Goal: Communication & Community: Answer question/provide support

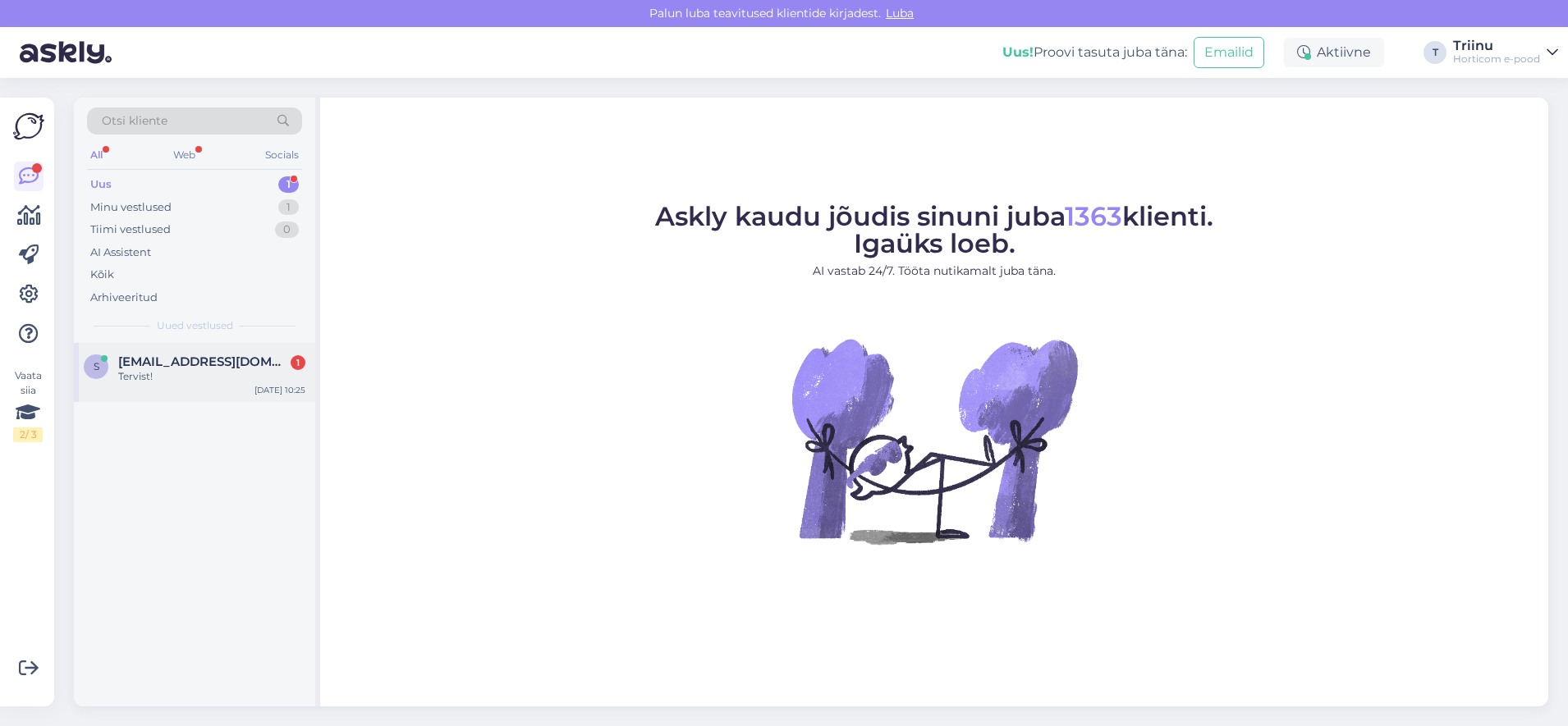
click at [179, 371] on div "Tervist!" at bounding box center [212, 377] width 187 height 15
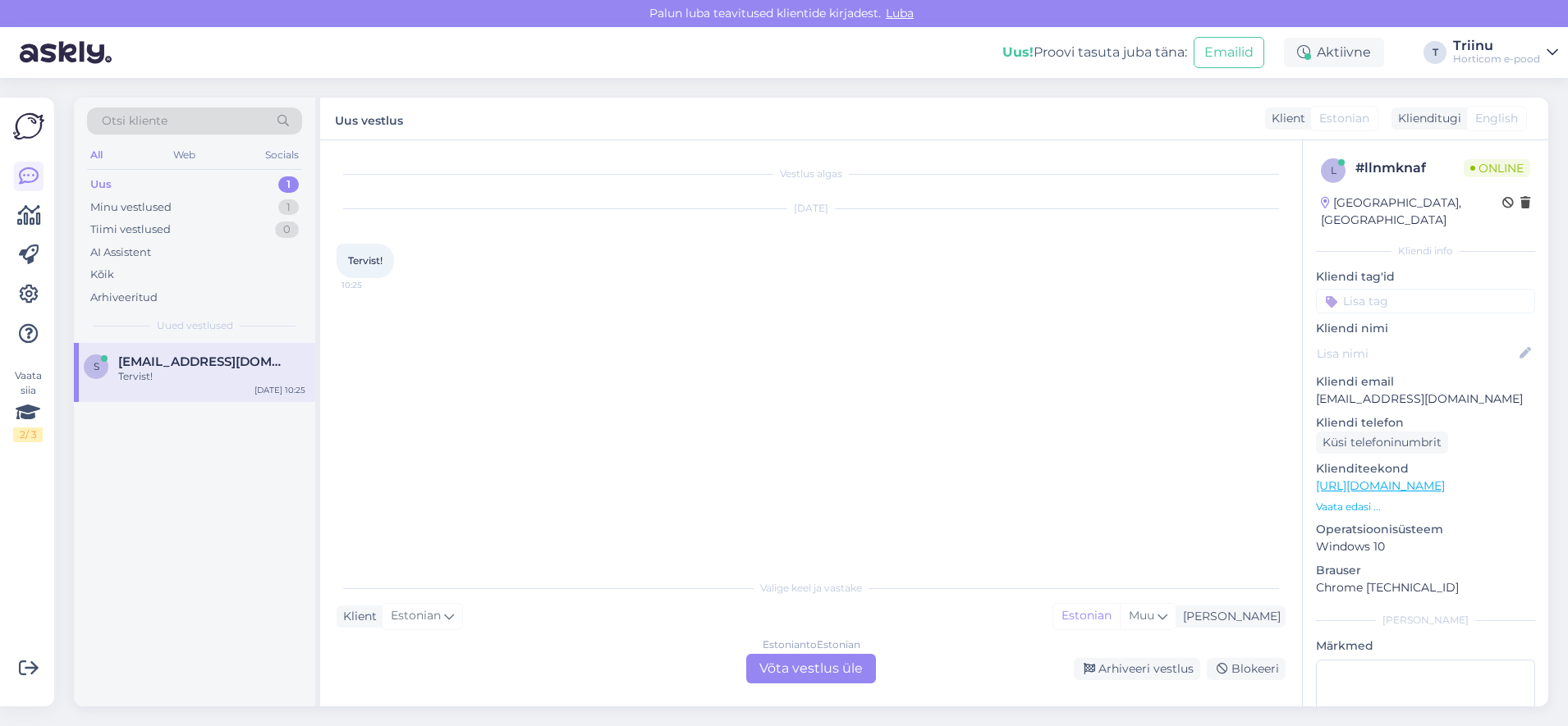
click at [775, 676] on div "Estonian to Estonian Võta vestlus üle" at bounding box center [810, 668] width 130 height 29
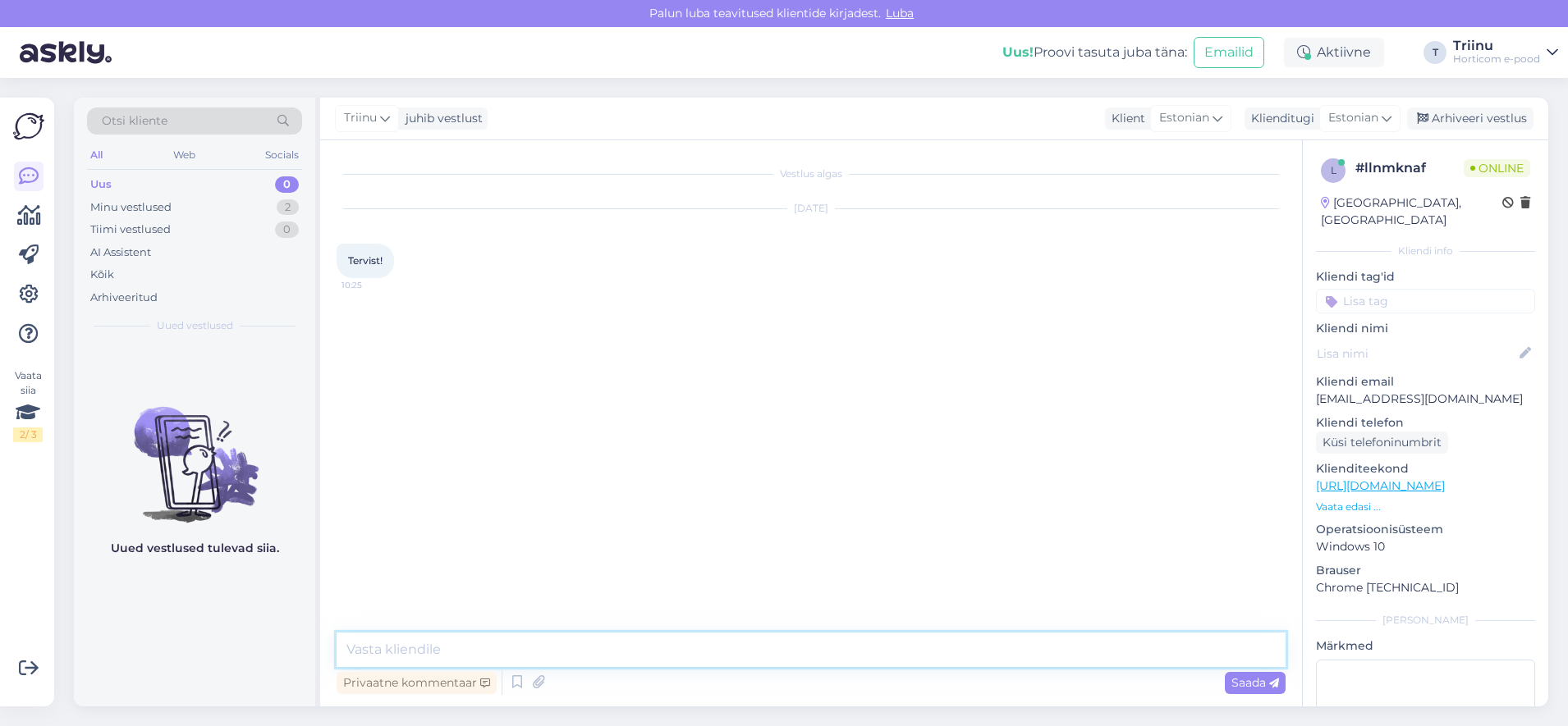
click at [632, 641] on textarea at bounding box center [811, 649] width 950 height 34
type textarea "Tere! Kuidas saan abiks olla?"
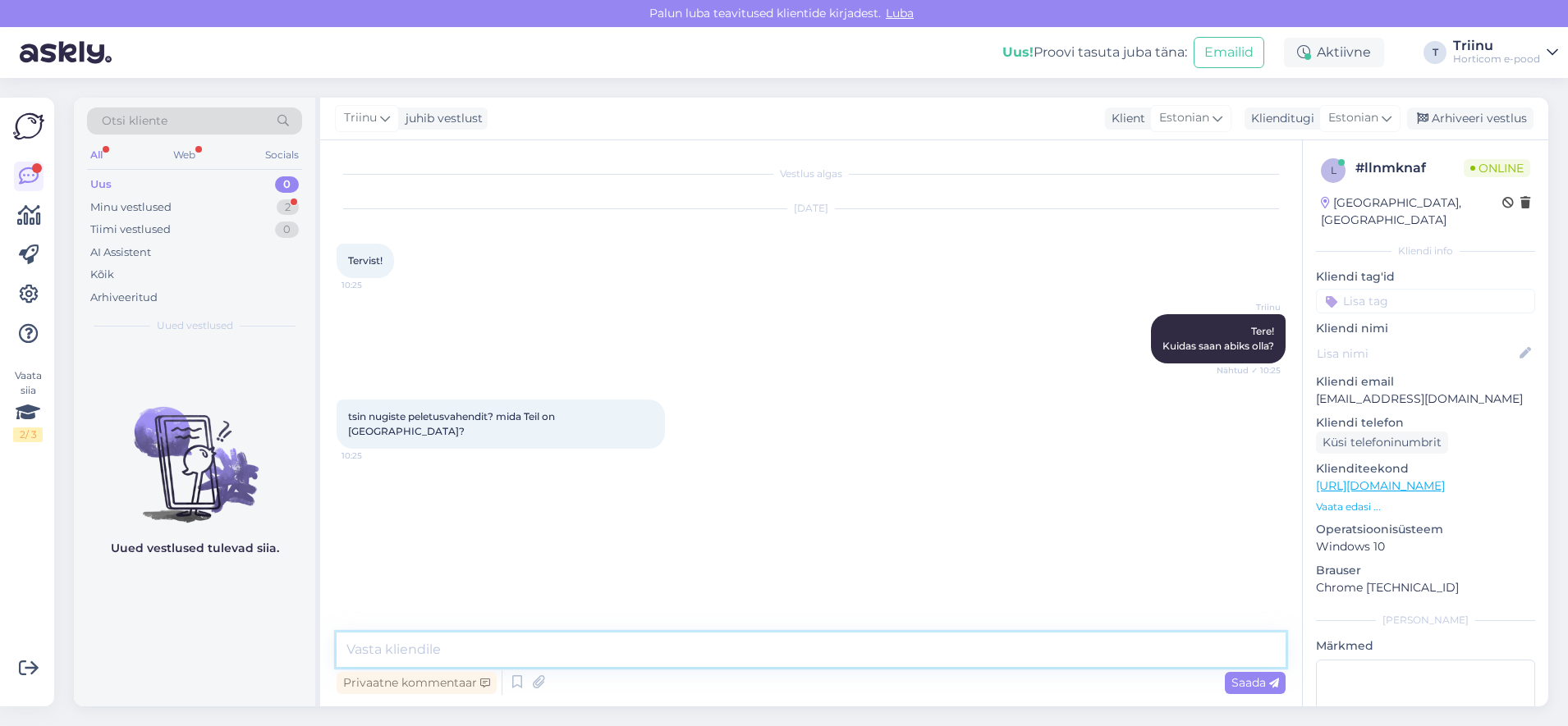
click at [358, 647] on textarea at bounding box center [811, 649] width 950 height 34
type textarea "Kahjuks ei ole nugiste vastu peale võrkaedade meil midagi pakkuda."
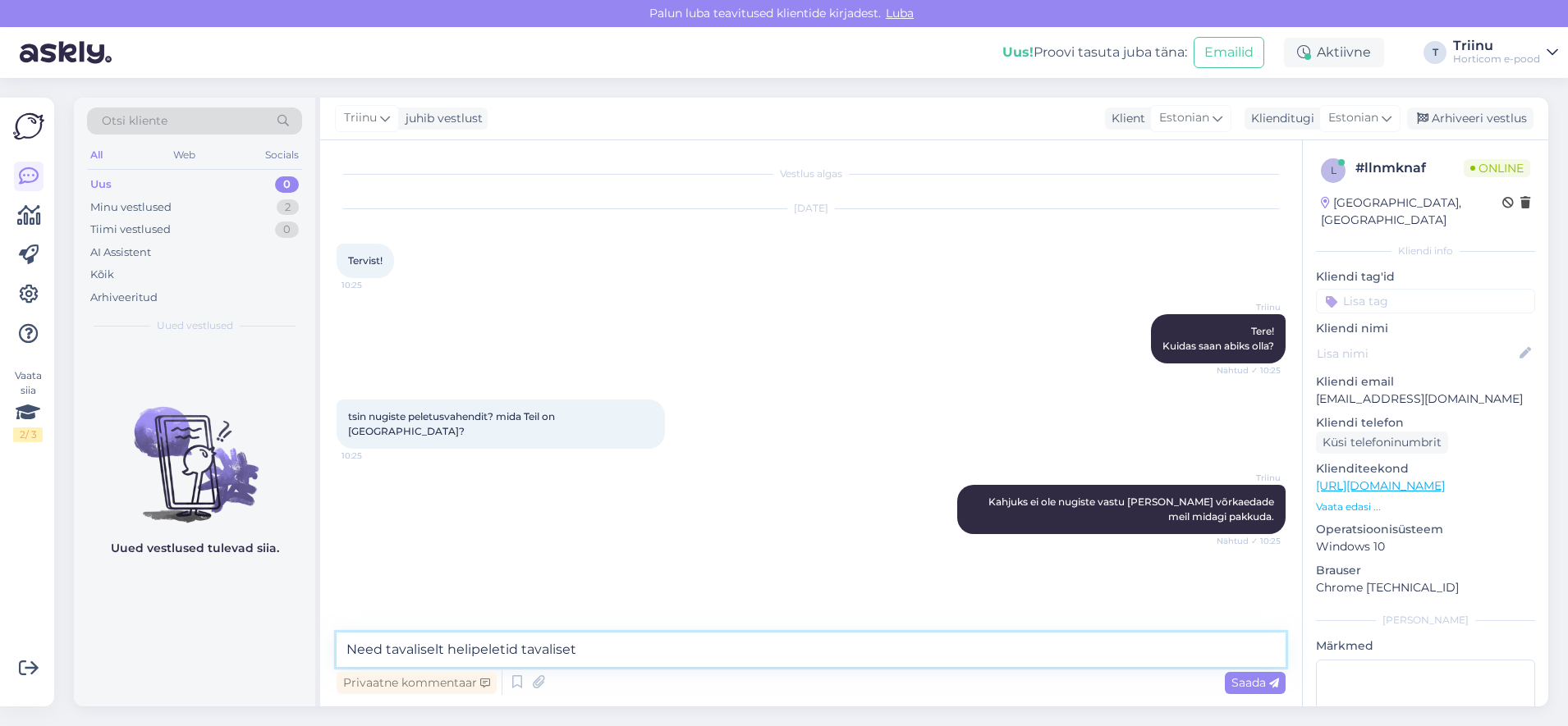
scroll to position [5, 0]
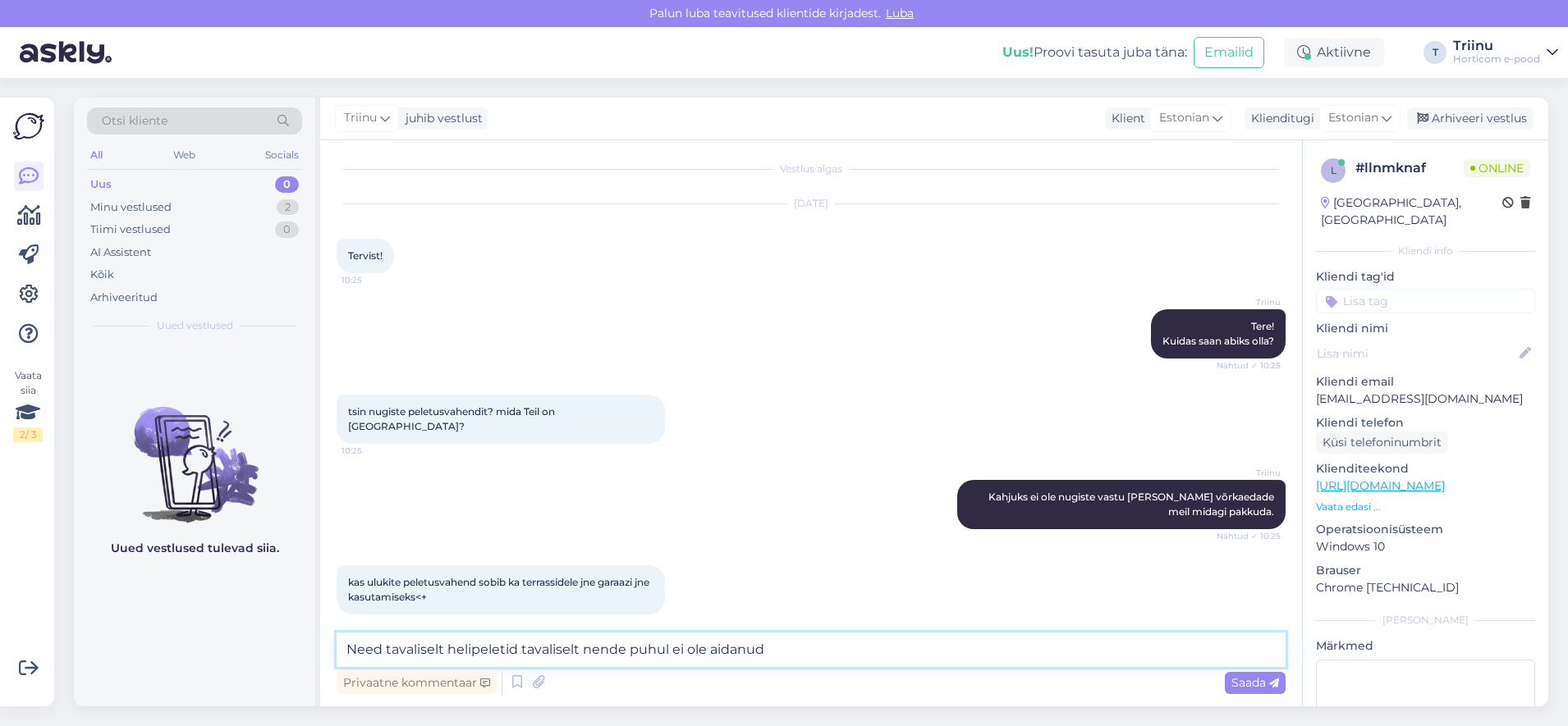
type textarea "Need tavaliselt helipeletid tavaliselt nende puhul ei ole aidanud."
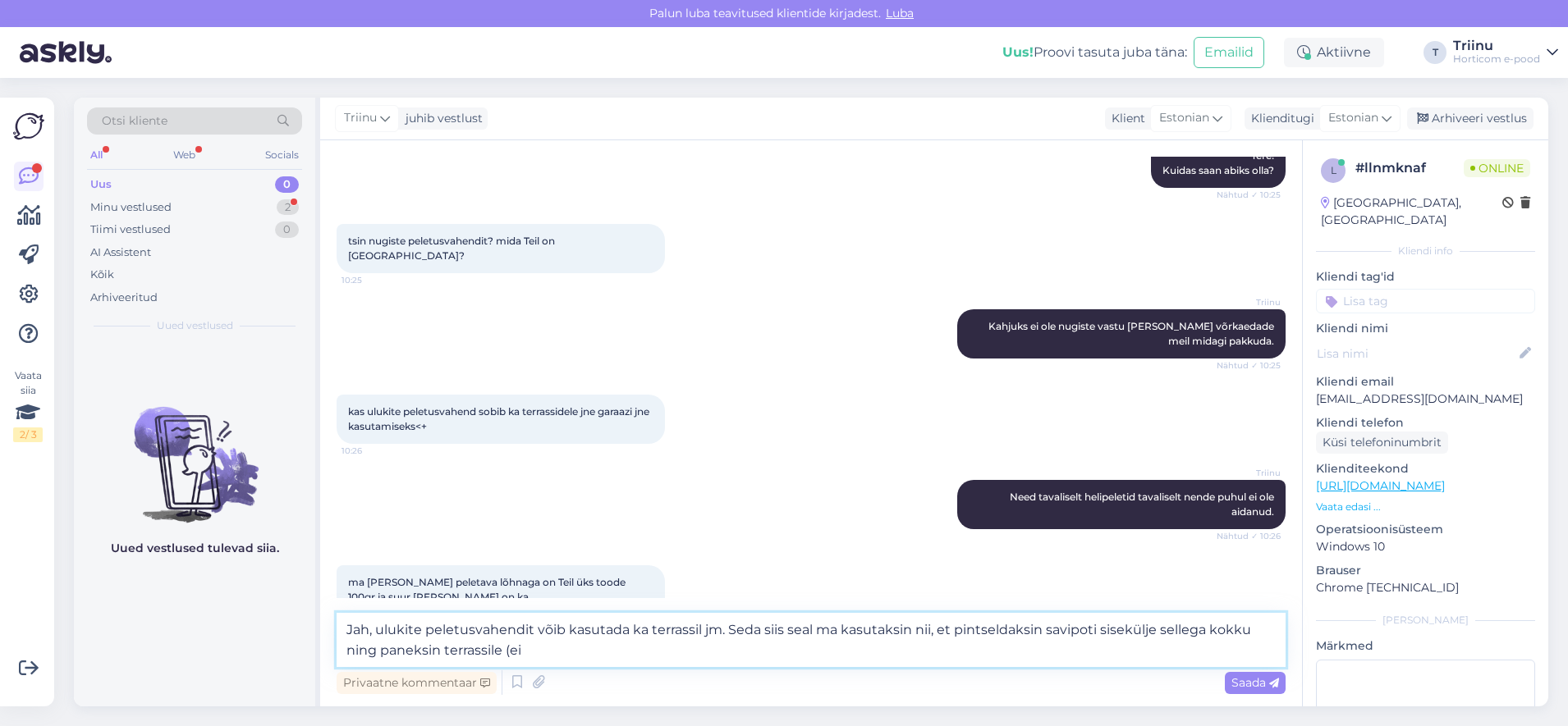
scroll to position [266, 0]
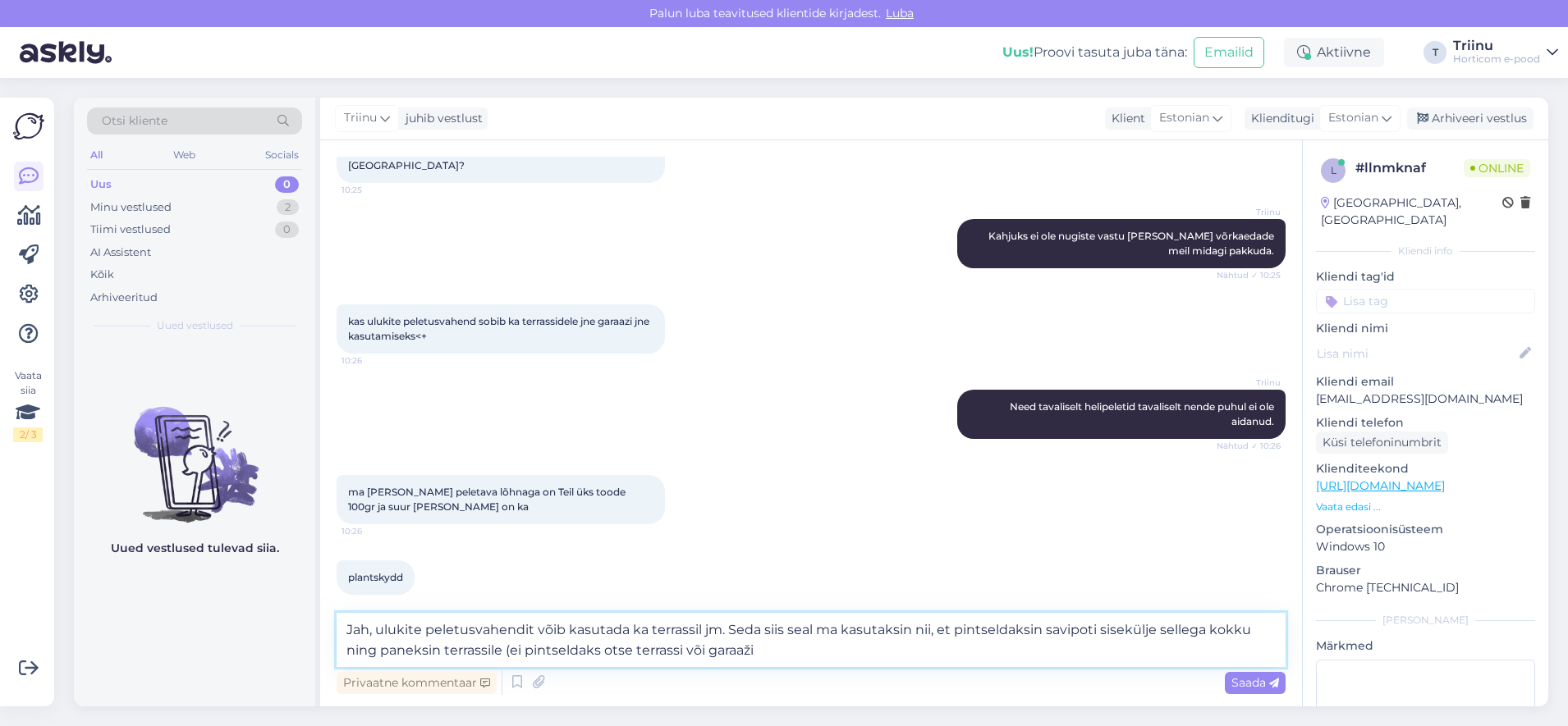
type textarea "Jah, ulukite peletusvahendit võib kasutada ka terrassil jm. Seda siis seal ma k…"
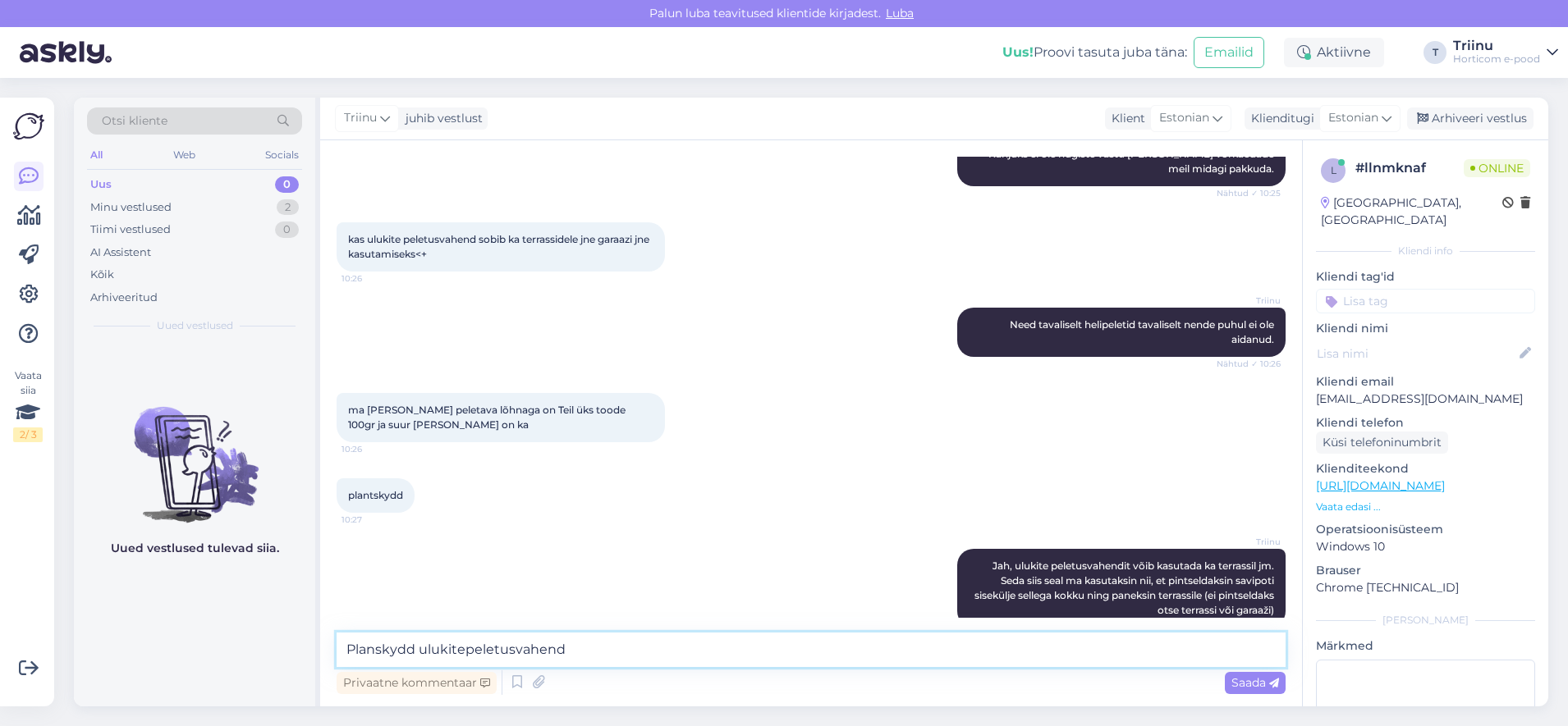
scroll to position [361, 0]
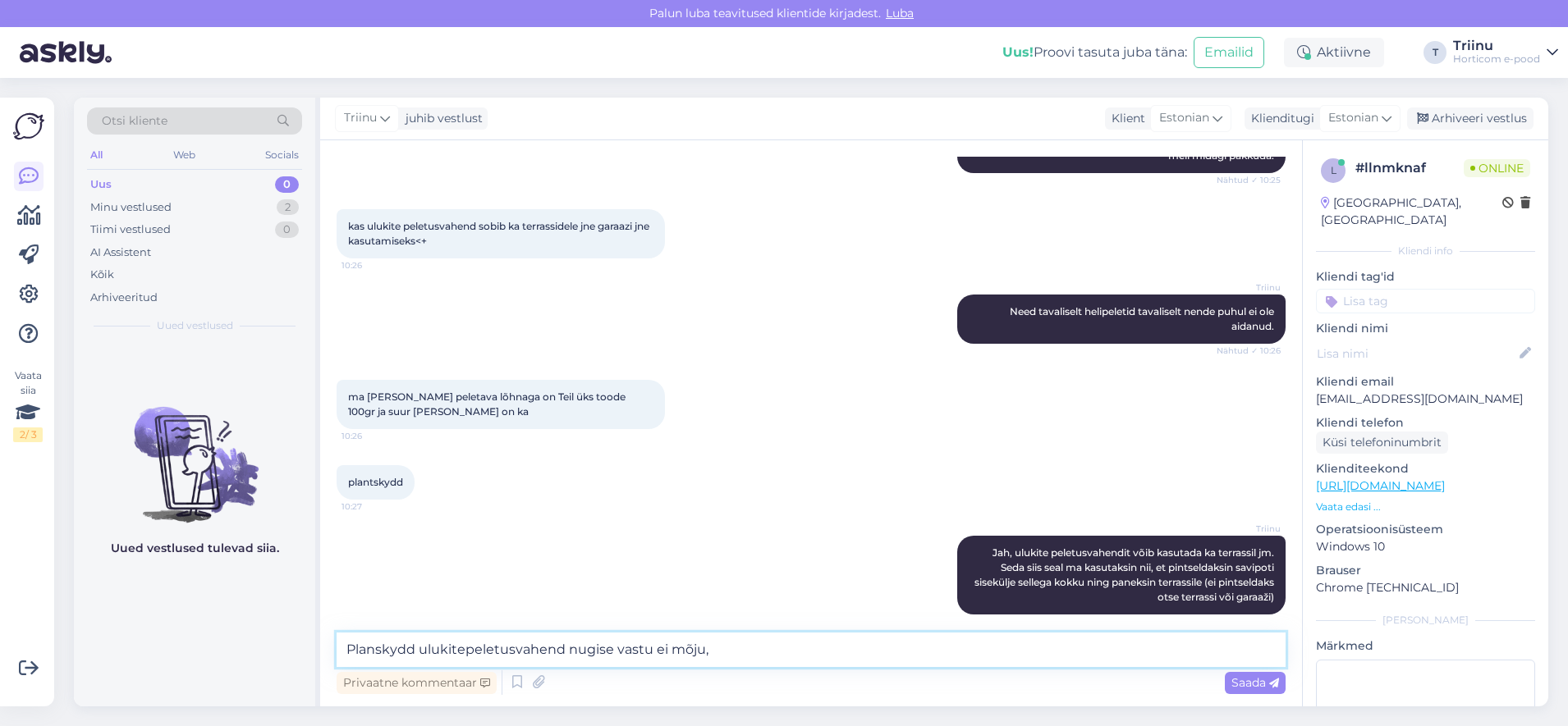
click at [349, 648] on textarea "Planskydd ulukitepeletusvahend nugise vastu ei mõju," at bounding box center [811, 649] width 950 height 34
type textarea "Igaks juhuks ütlen, et Planskydd ulukitepeletusvahend nugise vastu ei mõju,"
click at [1254, 686] on span "Saada" at bounding box center [1255, 683] width 47 height 15
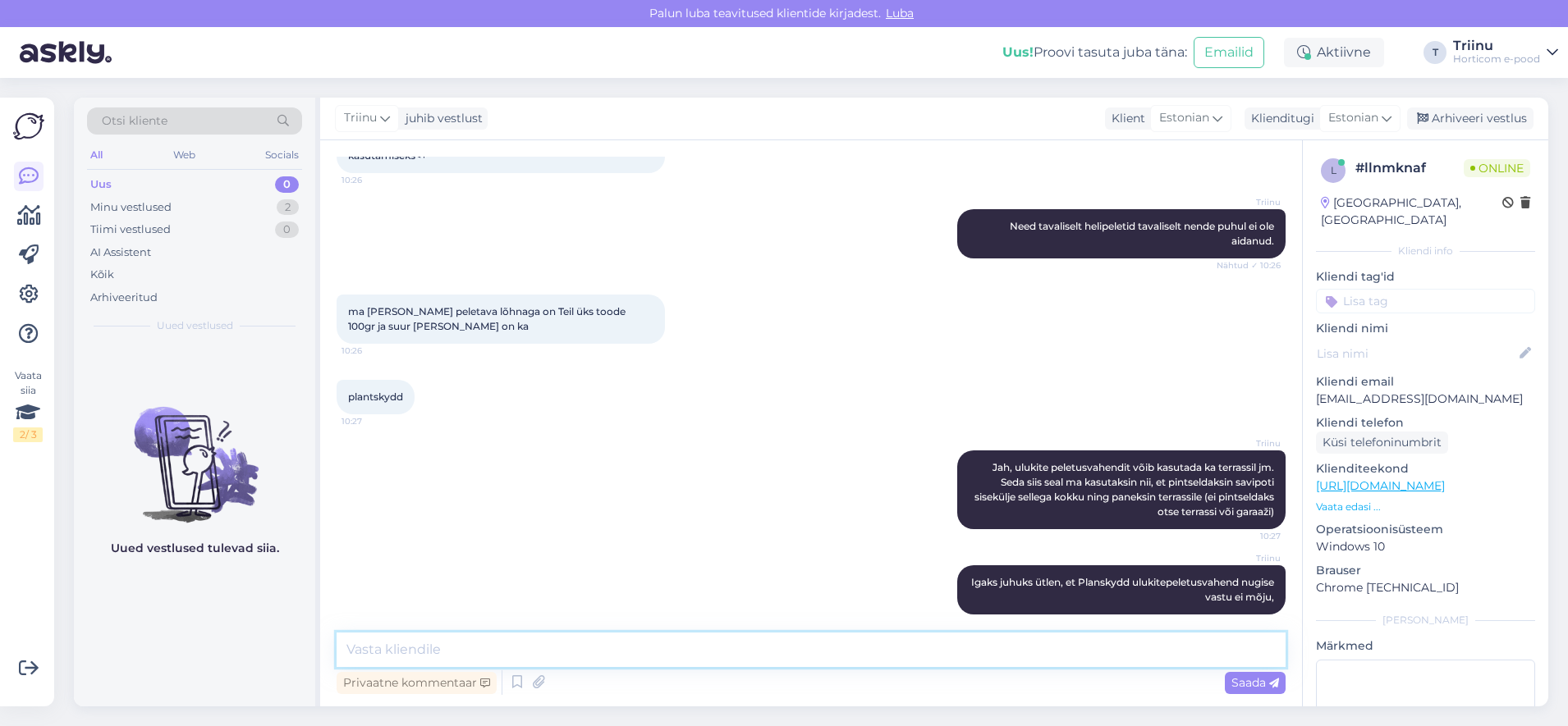
click at [672, 644] on textarea at bounding box center [811, 649] width 950 height 34
type textarea "*"
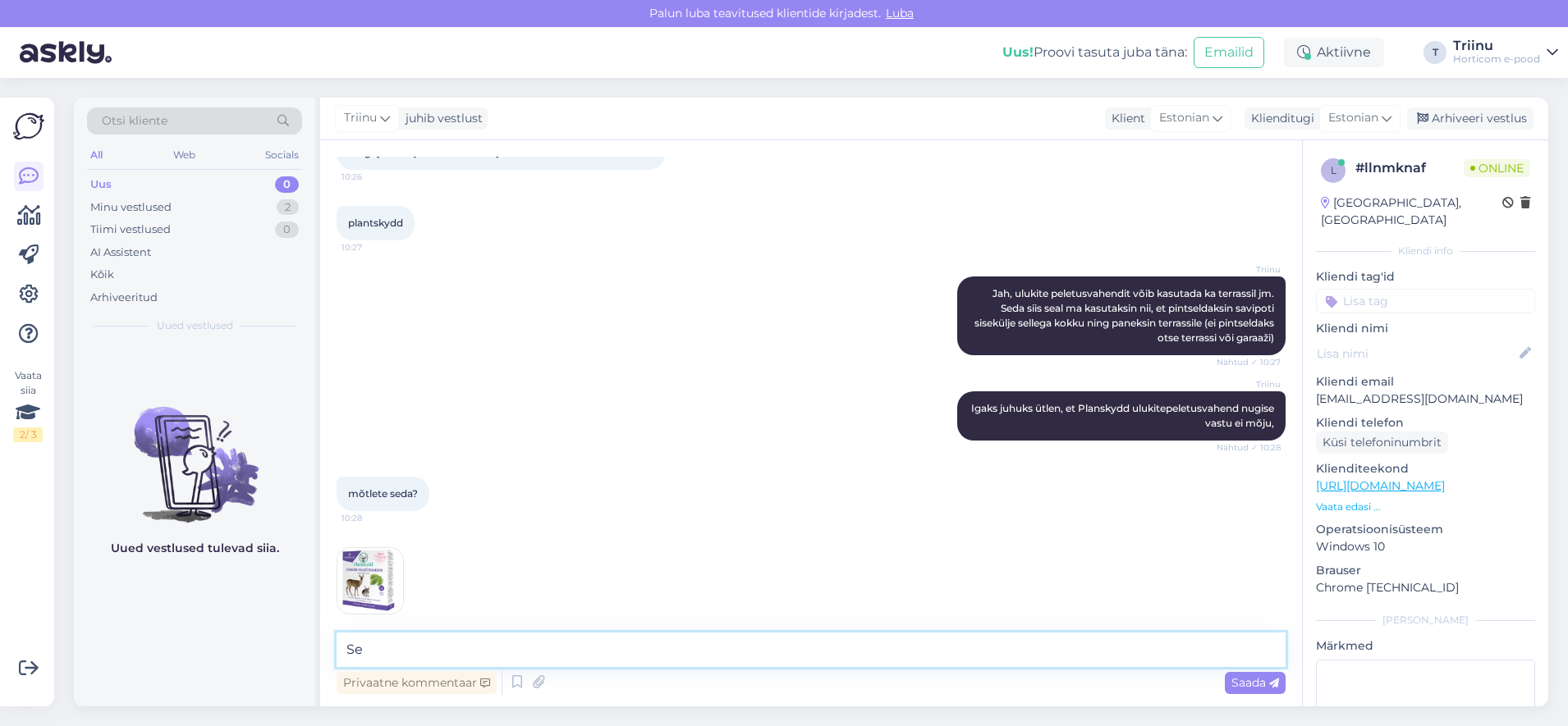
type textarea "S"
click at [393, 551] on img at bounding box center [370, 580] width 65 height 65
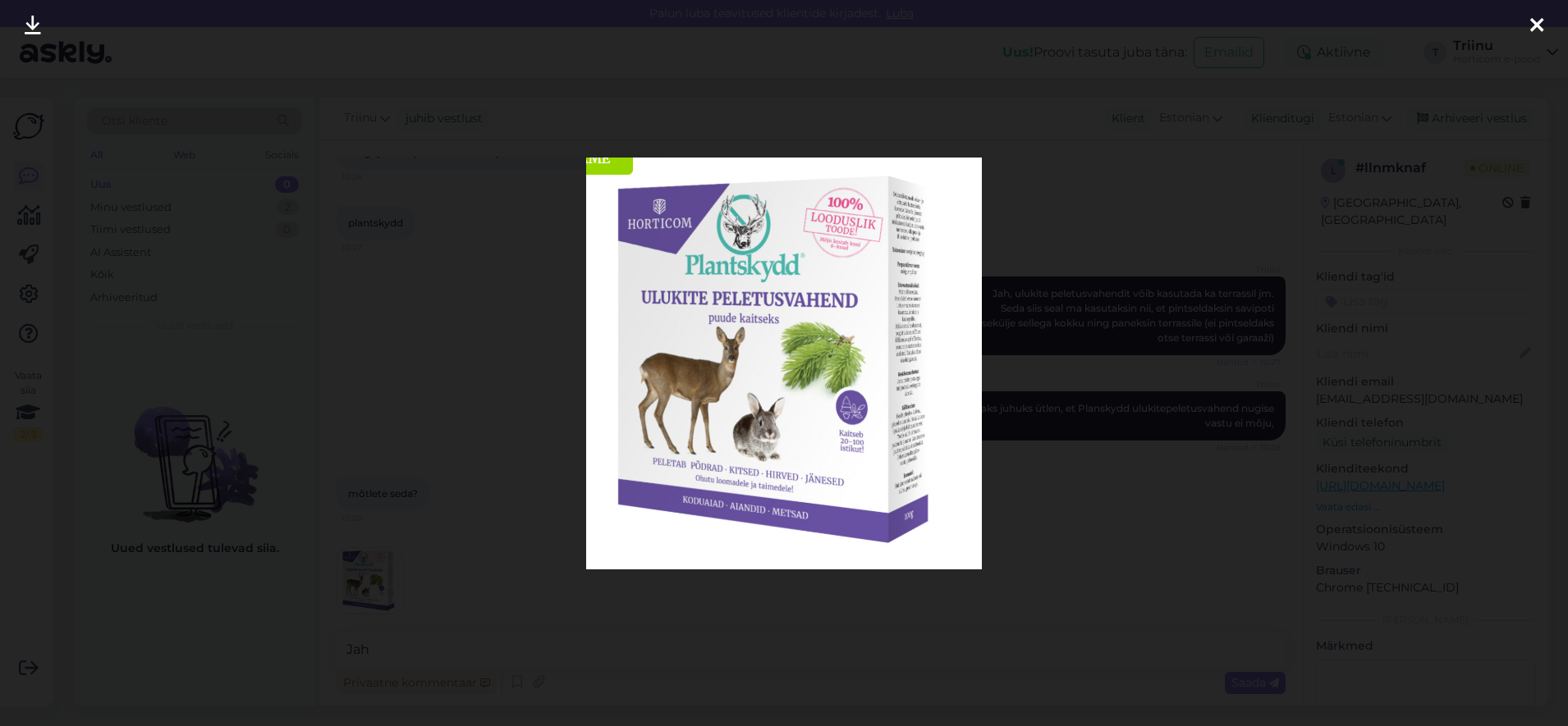
scroll to position [638, 0]
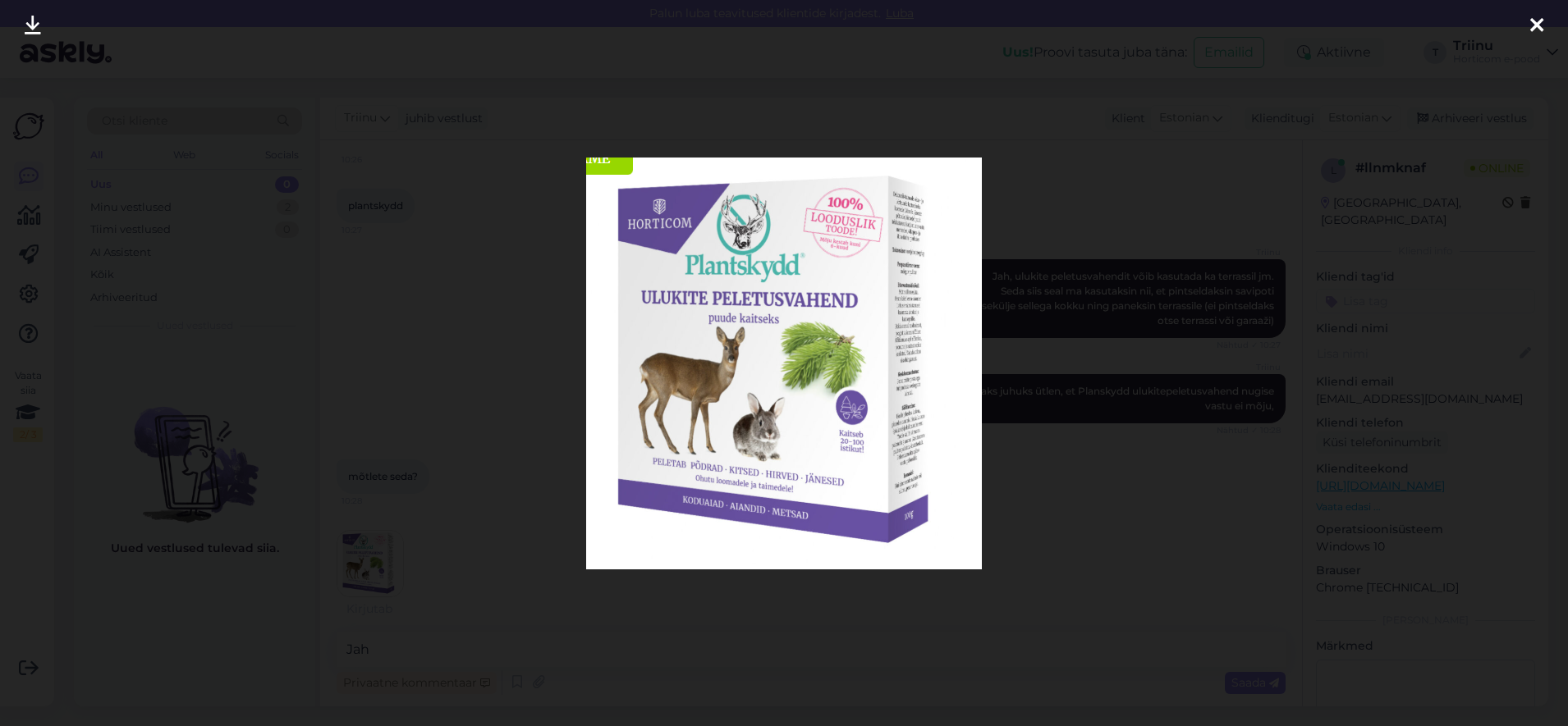
click at [1534, 22] on icon at bounding box center [1537, 26] width 13 height 22
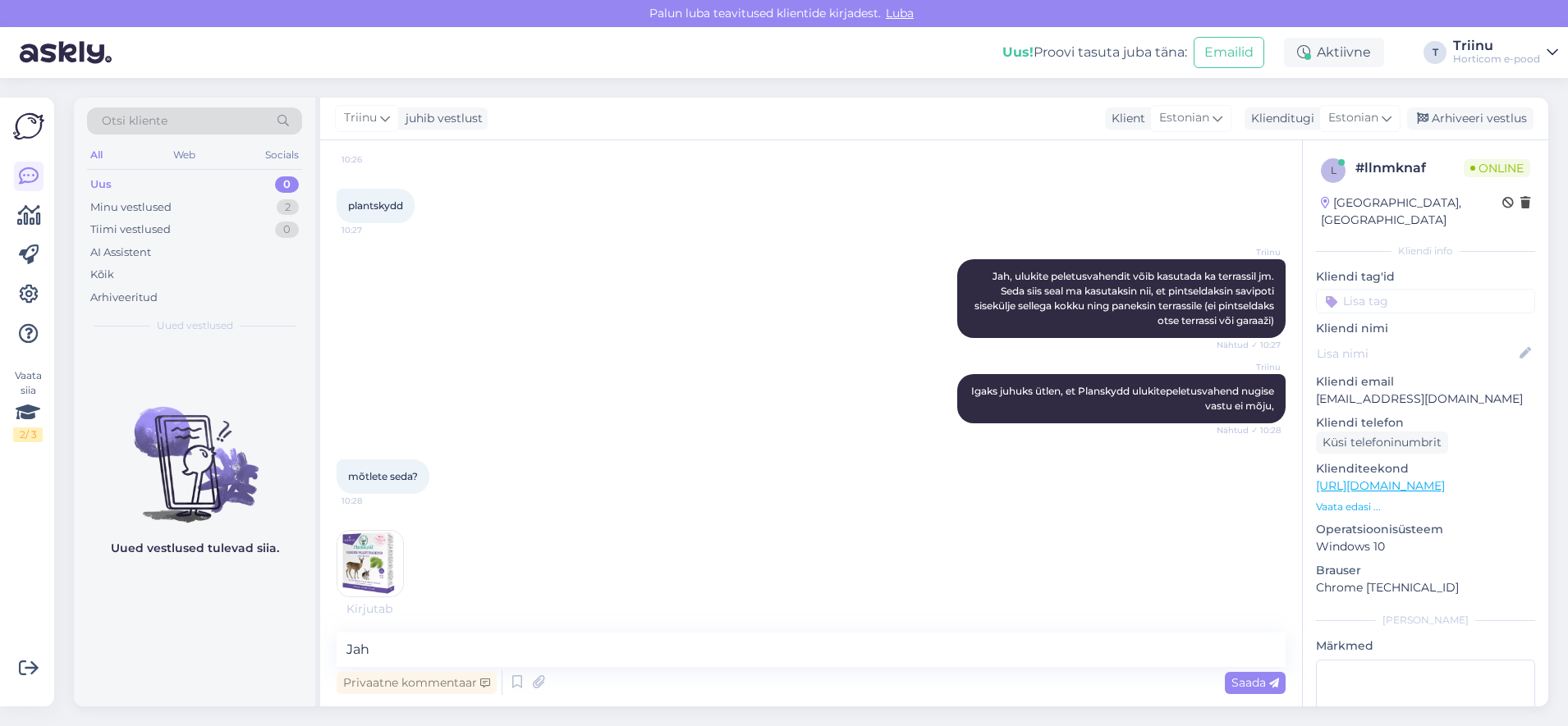
click at [369, 555] on img at bounding box center [370, 563] width 65 height 65
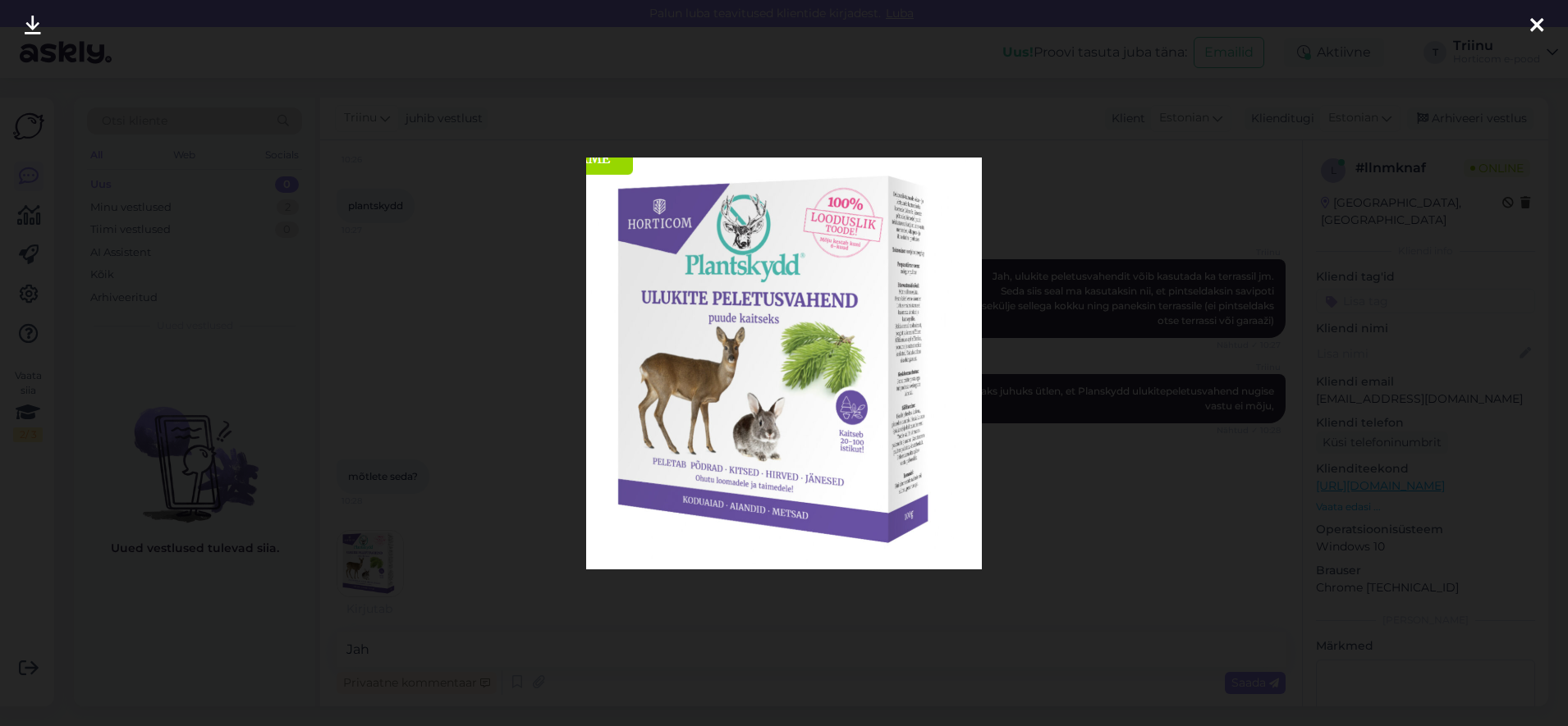
click at [1547, 23] on div at bounding box center [1537, 26] width 33 height 52
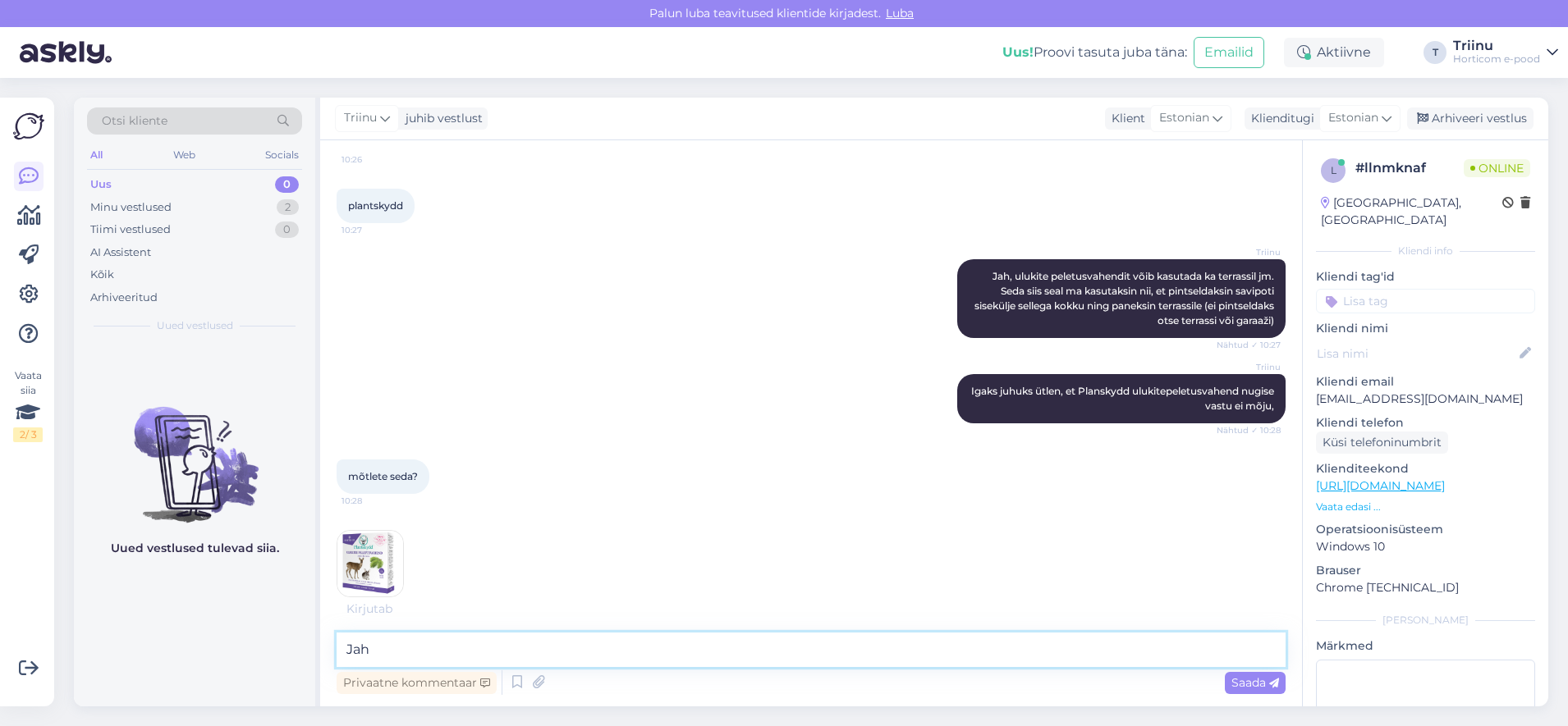
click at [393, 651] on textarea "Jah" at bounding box center [811, 649] width 950 height 34
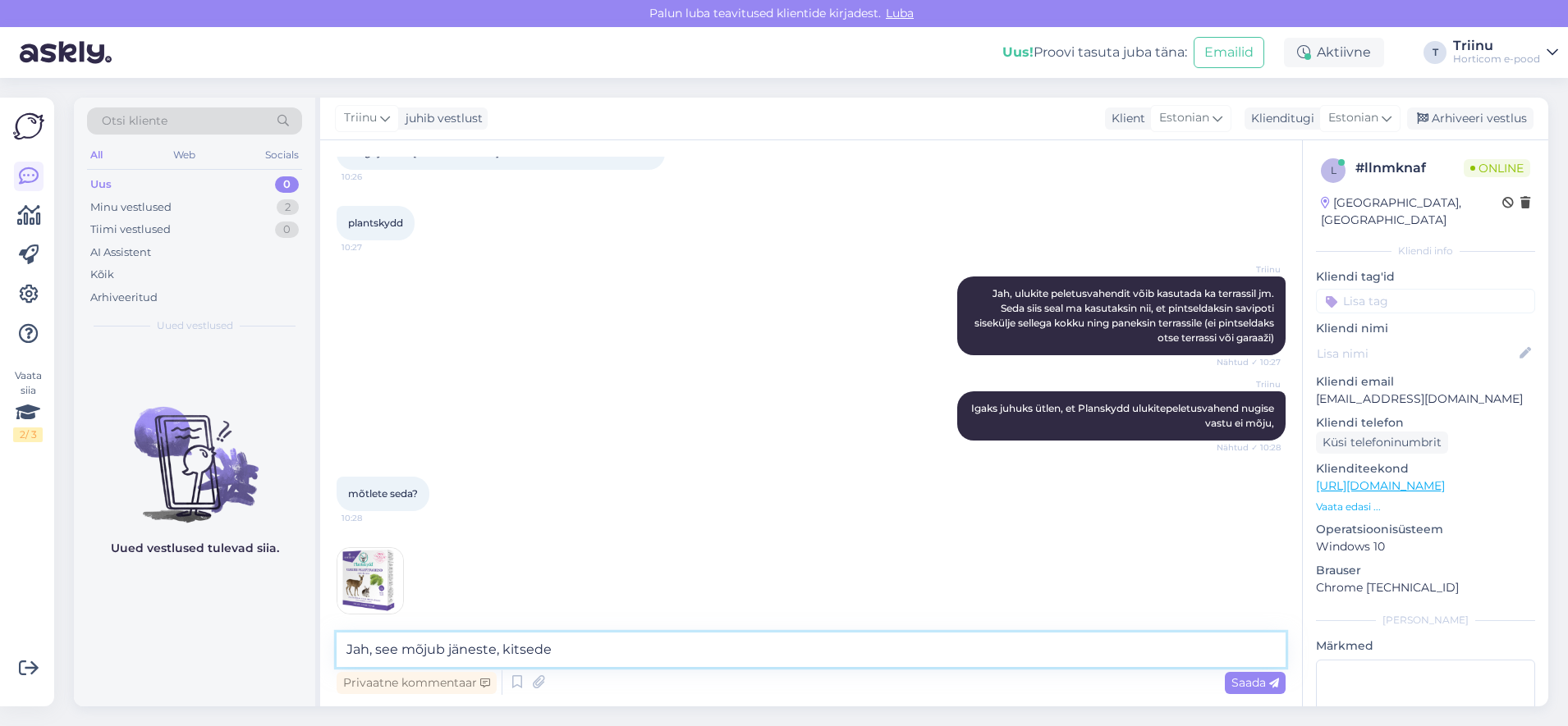
scroll to position [691, 0]
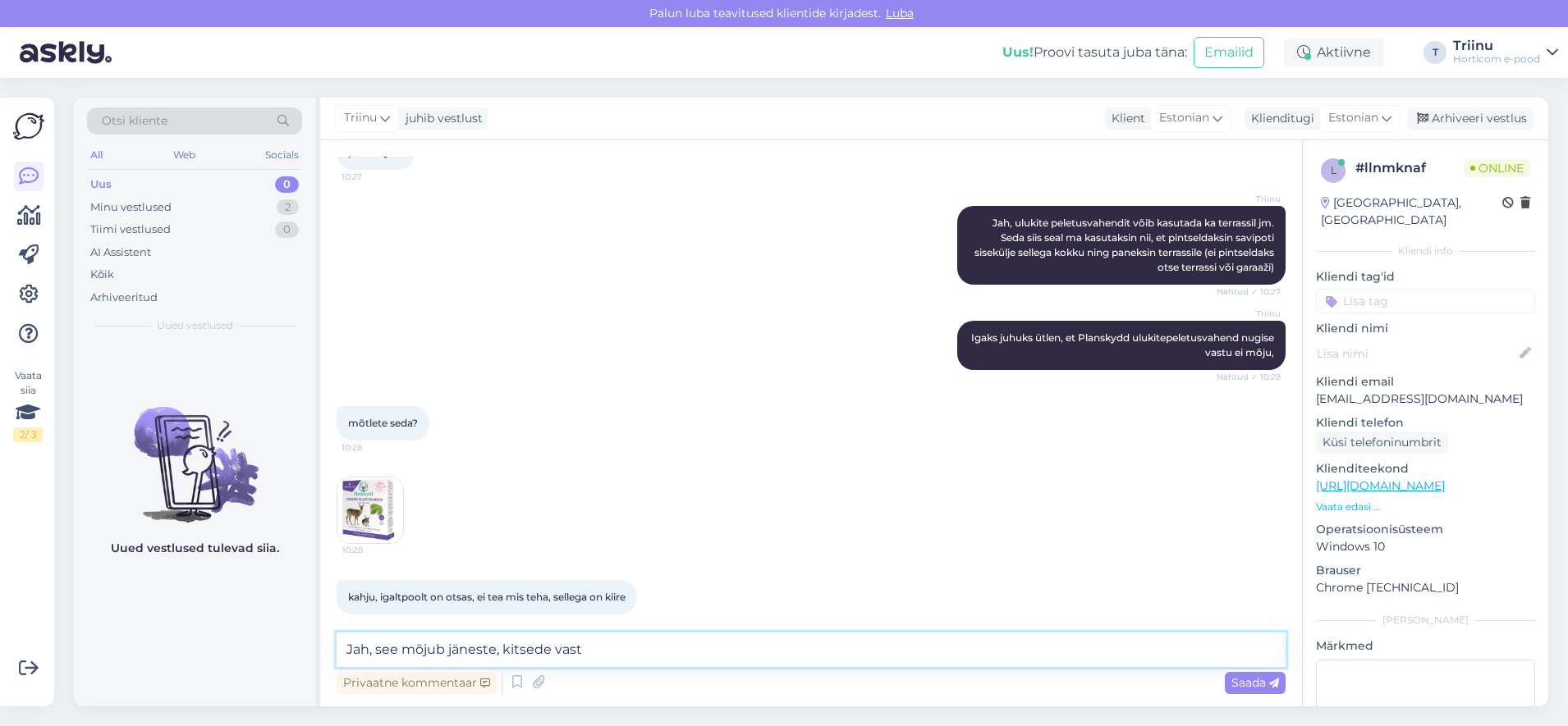
type textarea "Jah, see mõjub jäneste, kitsede vastu"
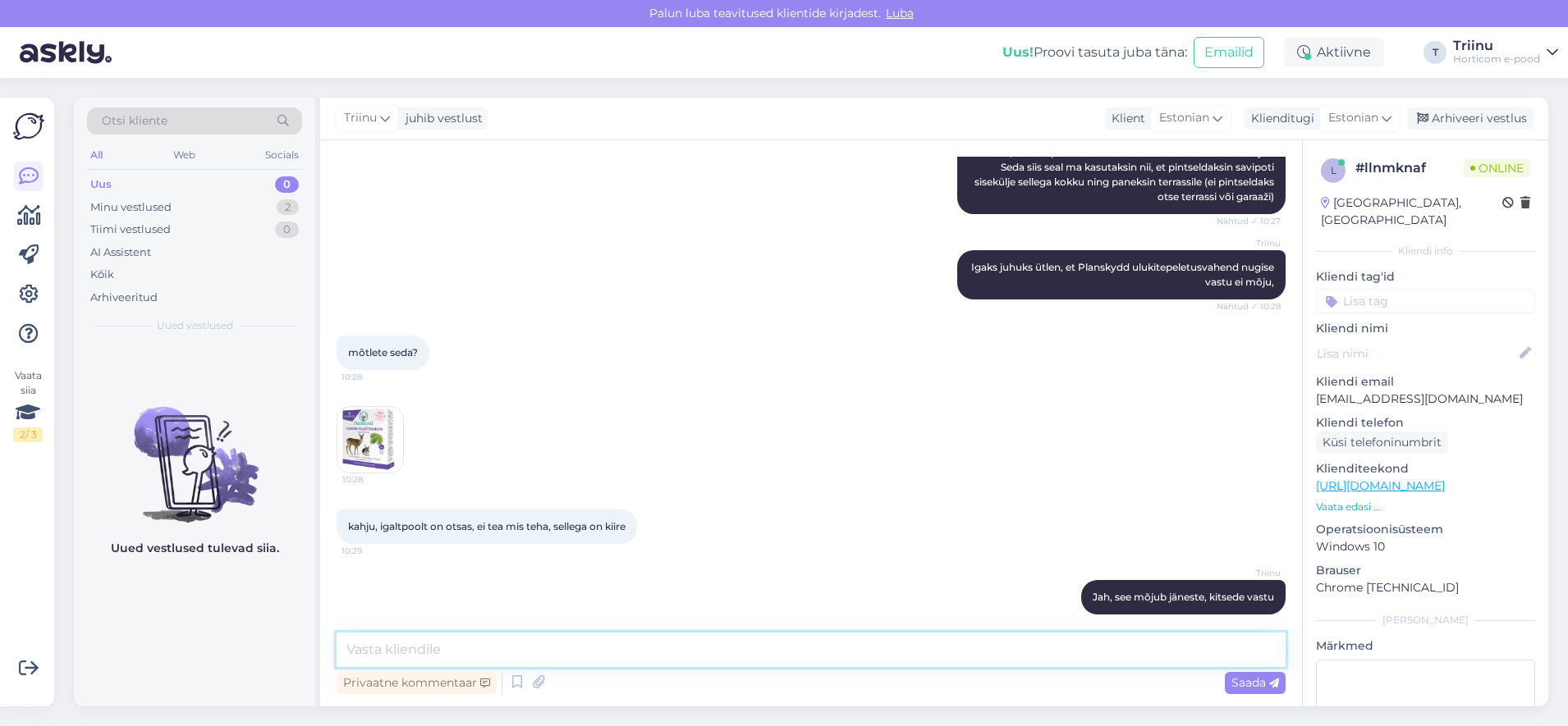
click at [392, 648] on textarea at bounding box center [811, 649] width 950 height 34
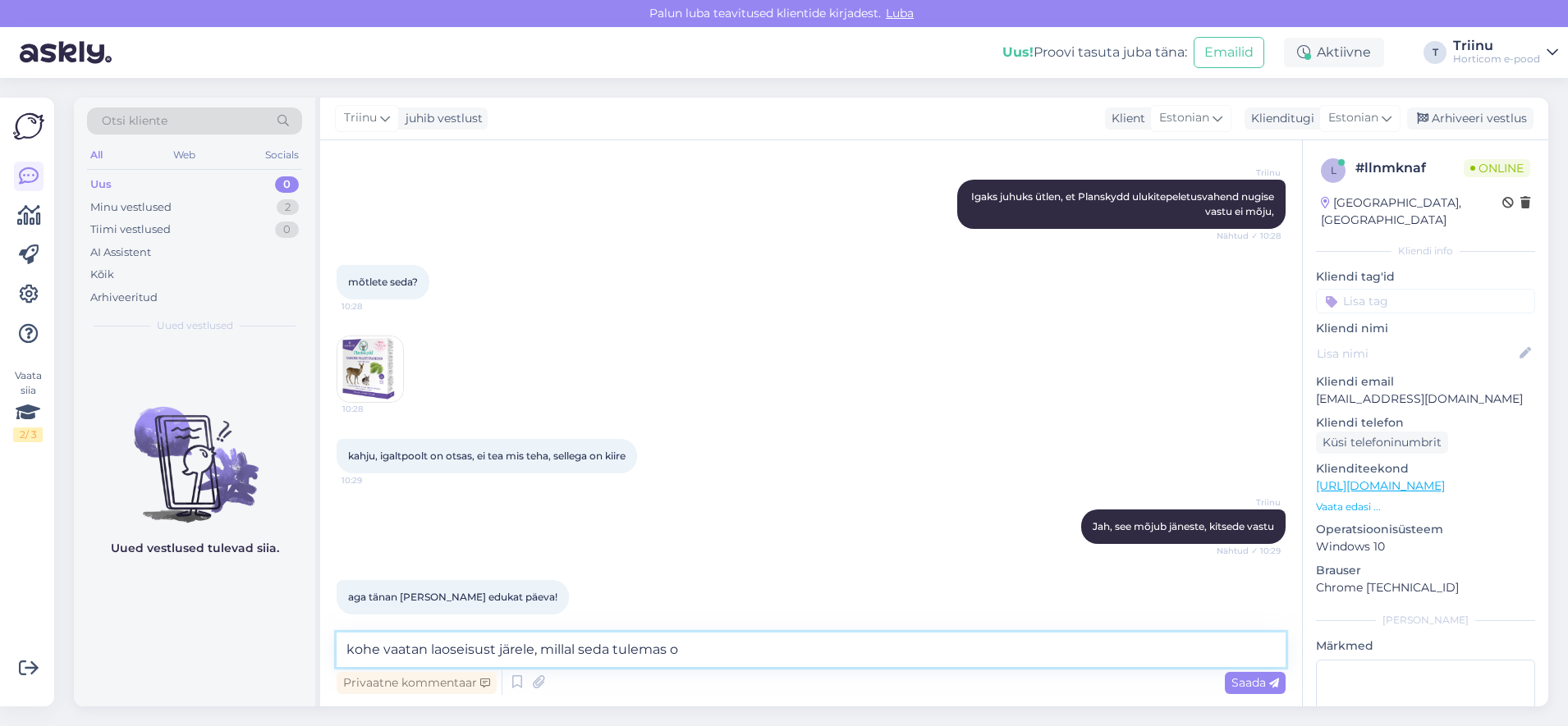
type textarea "kohe vaatan laoseisust järele, millal seda tulemas on"
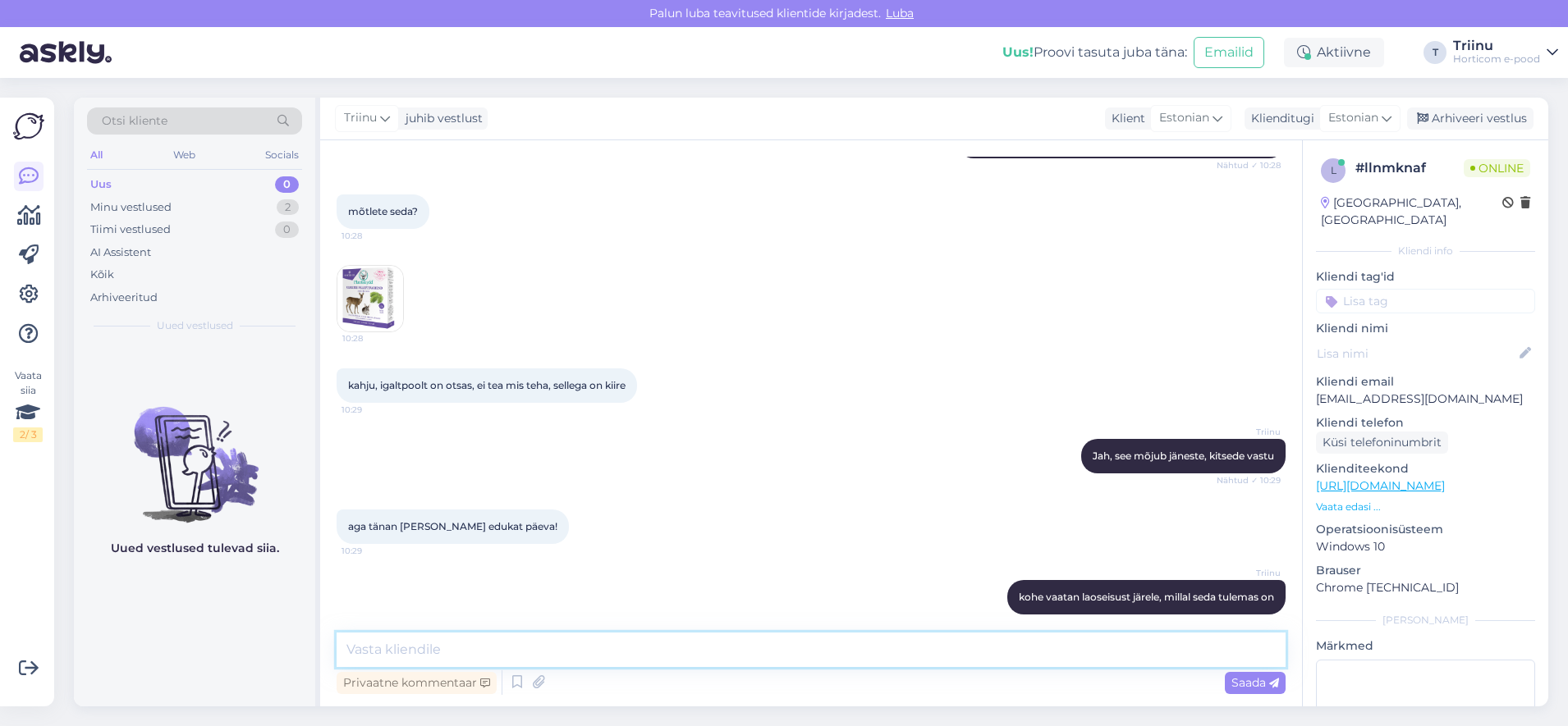
click at [399, 648] on textarea at bounding box center [811, 649] width 950 height 34
click at [504, 654] on textarea at bounding box center [811, 649] width 950 height 34
paste textarea "https://horticom.ee/e-pood/?s=ulukite&post_type=product"
type textarea "Näen, et meil see laos ilusti olemas ja seda saab tellida siit: https://hortico…"
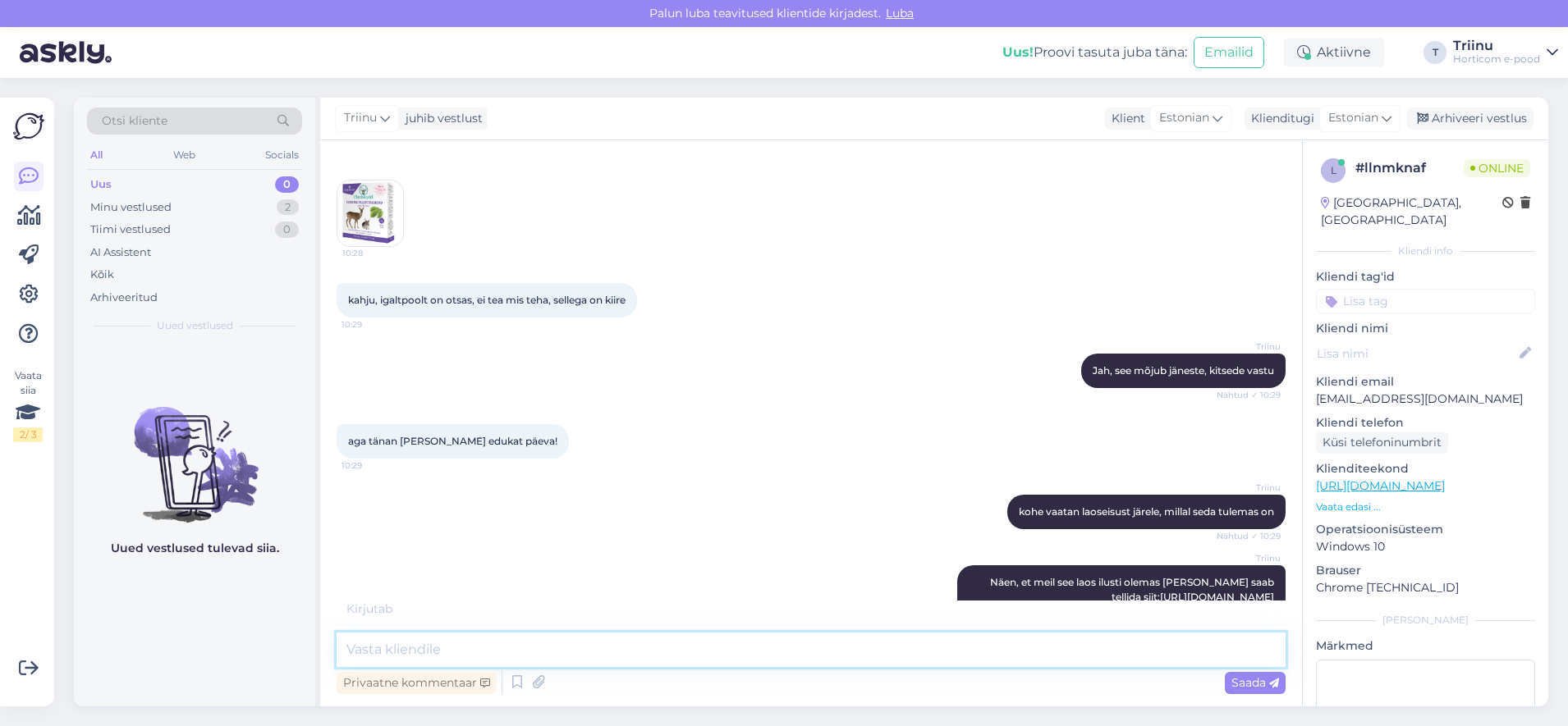
click at [648, 636] on textarea at bounding box center [811, 649] width 950 height 34
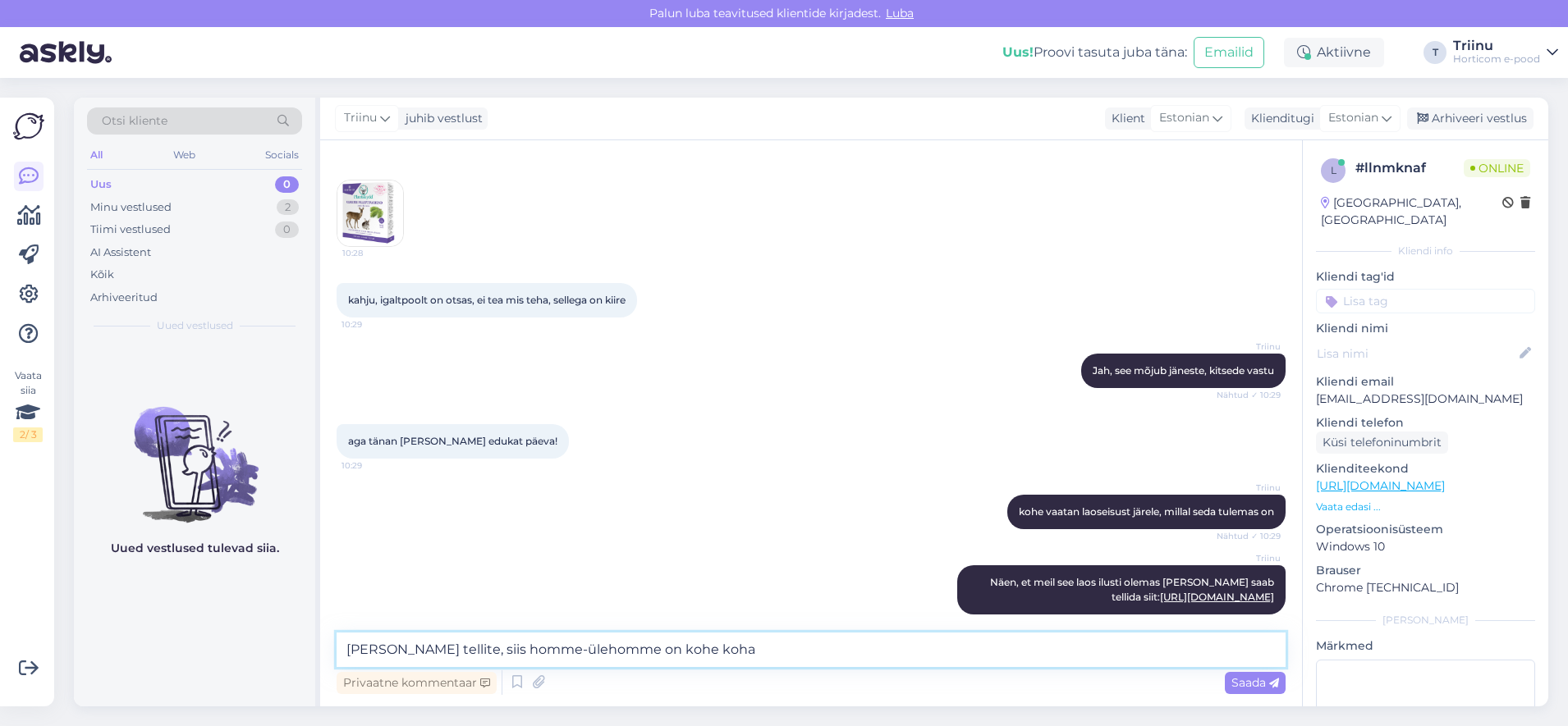
type textarea "Kui täna tellite, siis homme-ülehomme on kohe kohal"
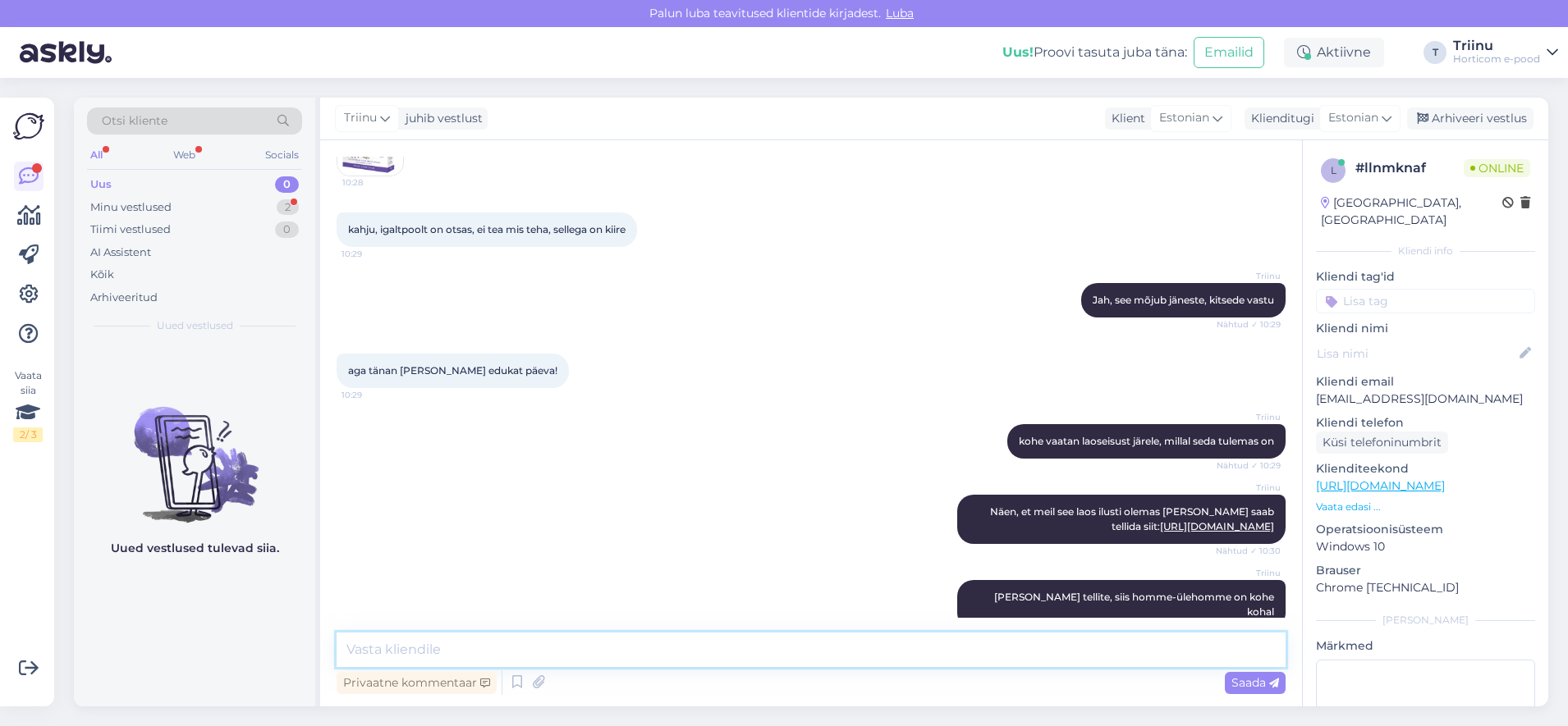
scroll to position [1130, 0]
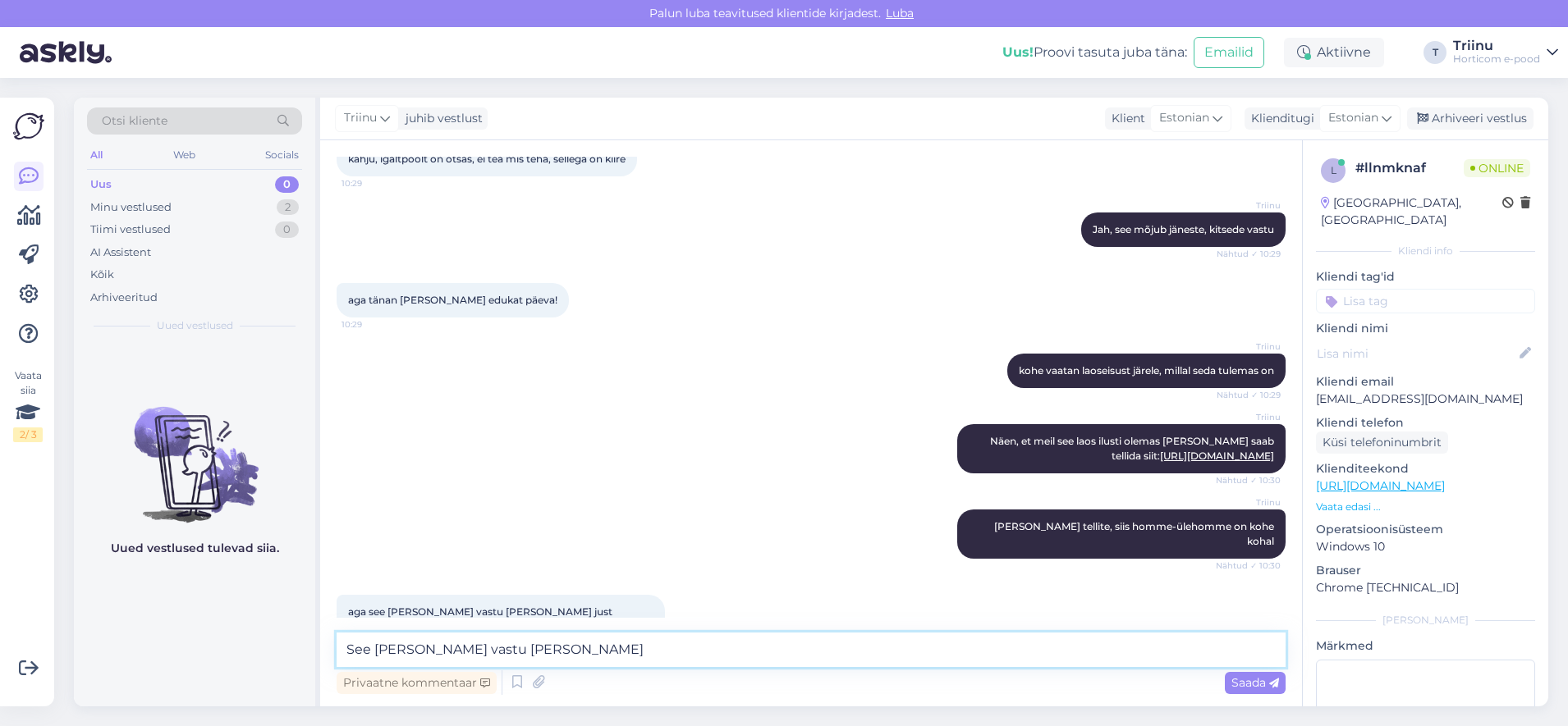
type textarea "See nugiste vastu ei aita."
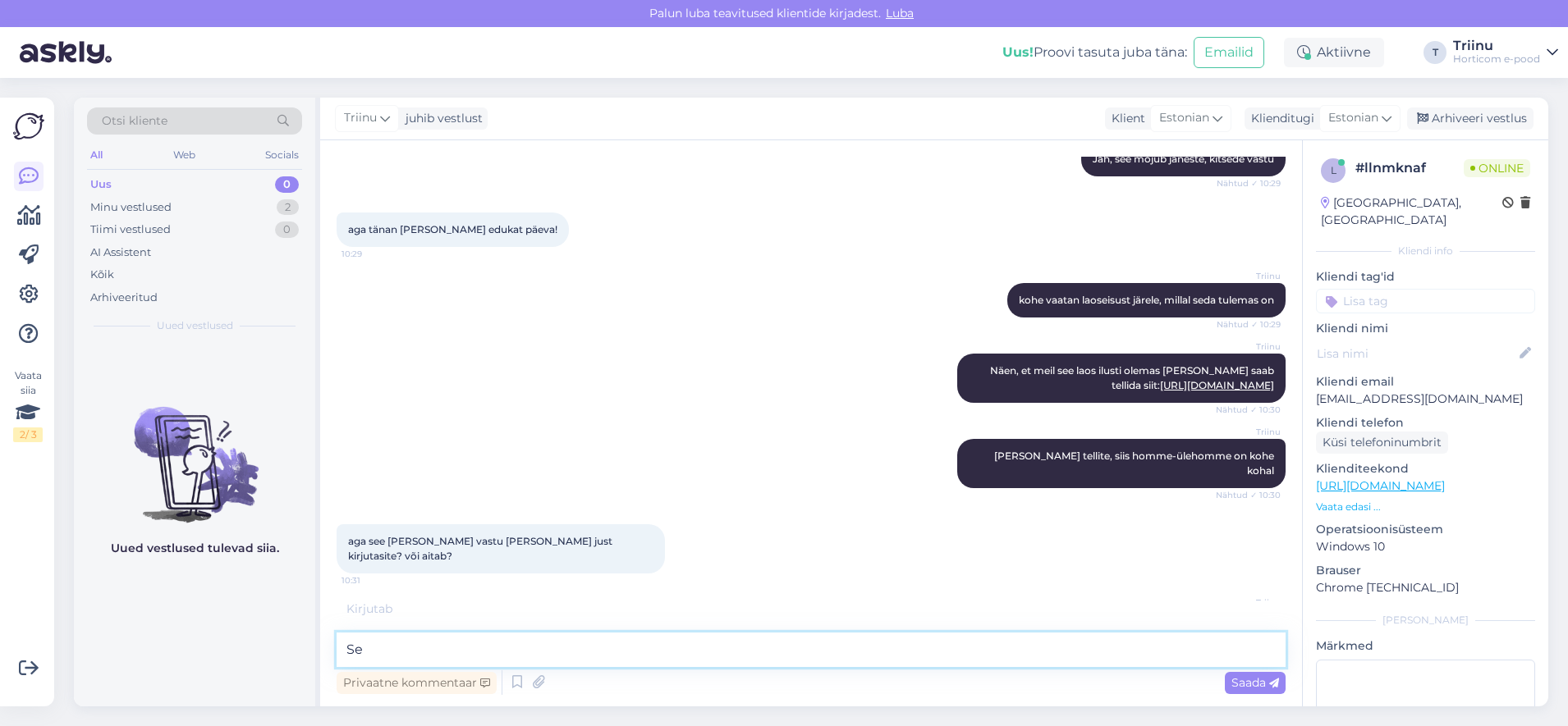
type textarea "S"
type textarea "N"
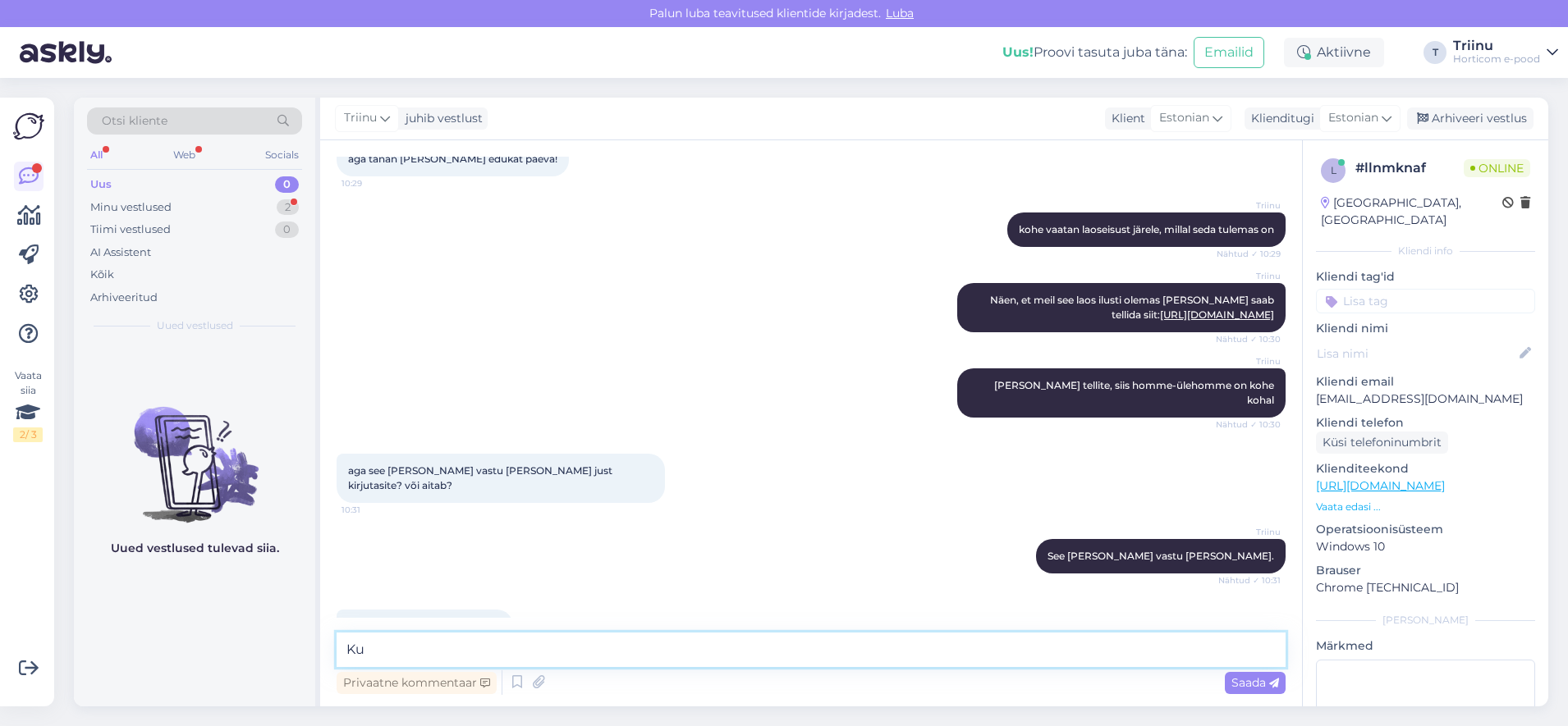
type textarea "K"
type textarea "Aitäh ja ilusat päeva!"
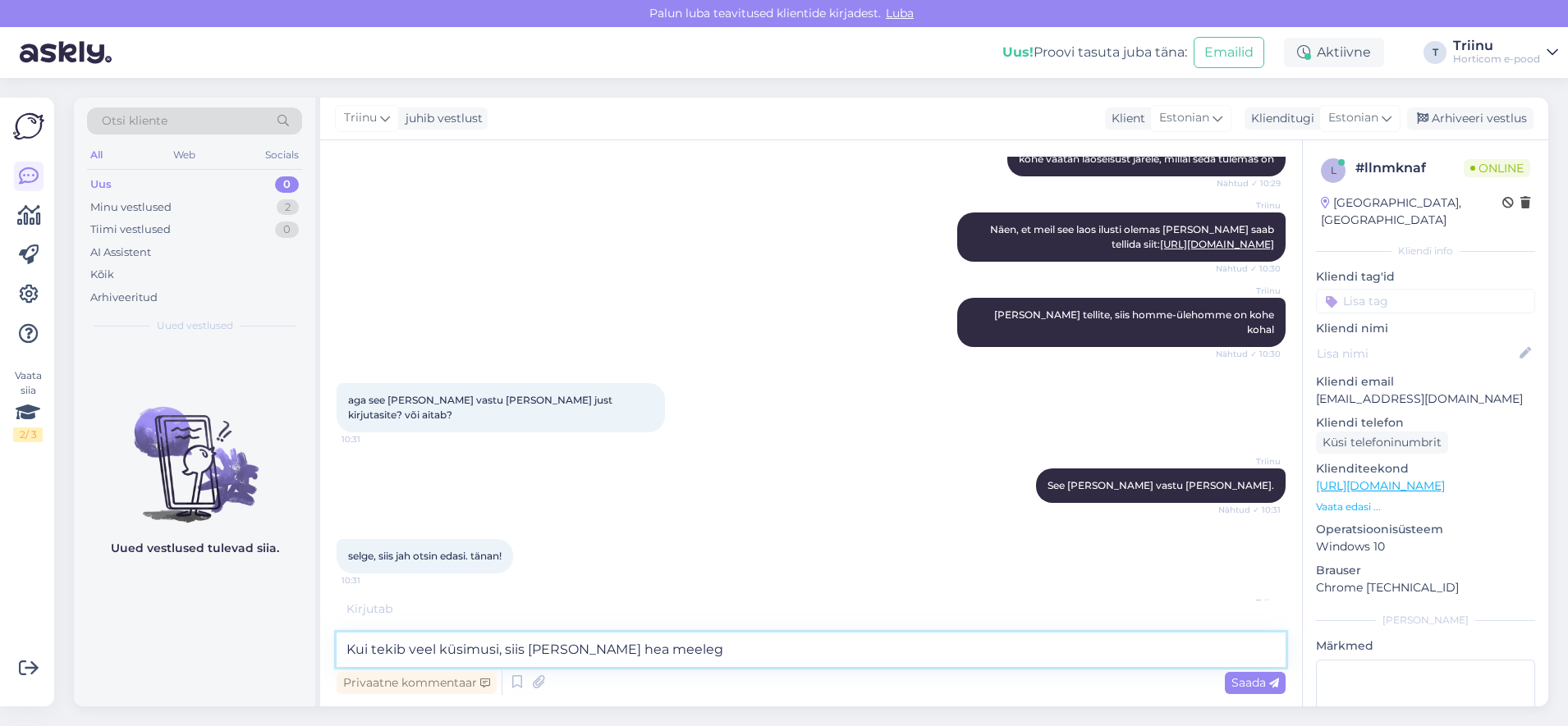
scroll to position [1411, 0]
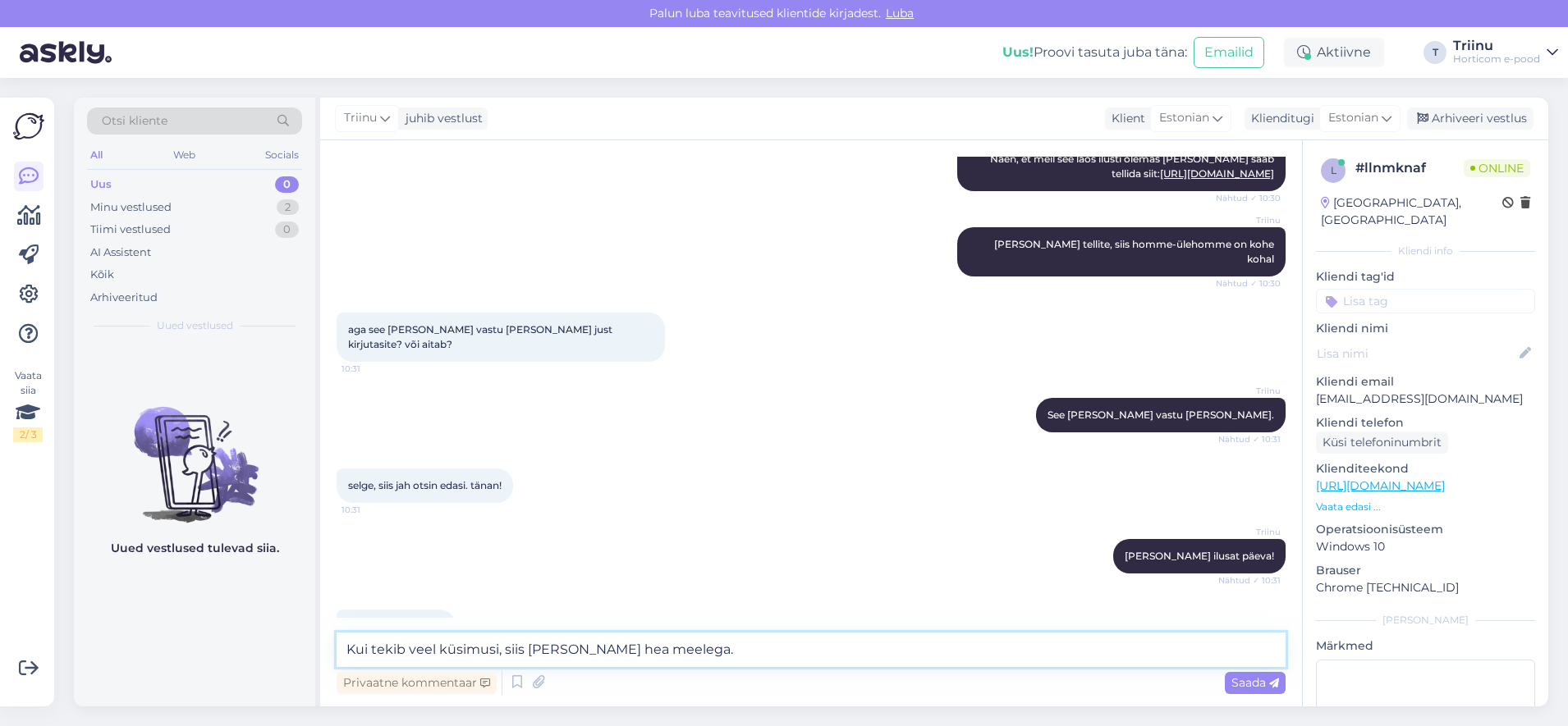
type textarea "Kui tekib veel küsimusi, siis aitan alati hea meelega."
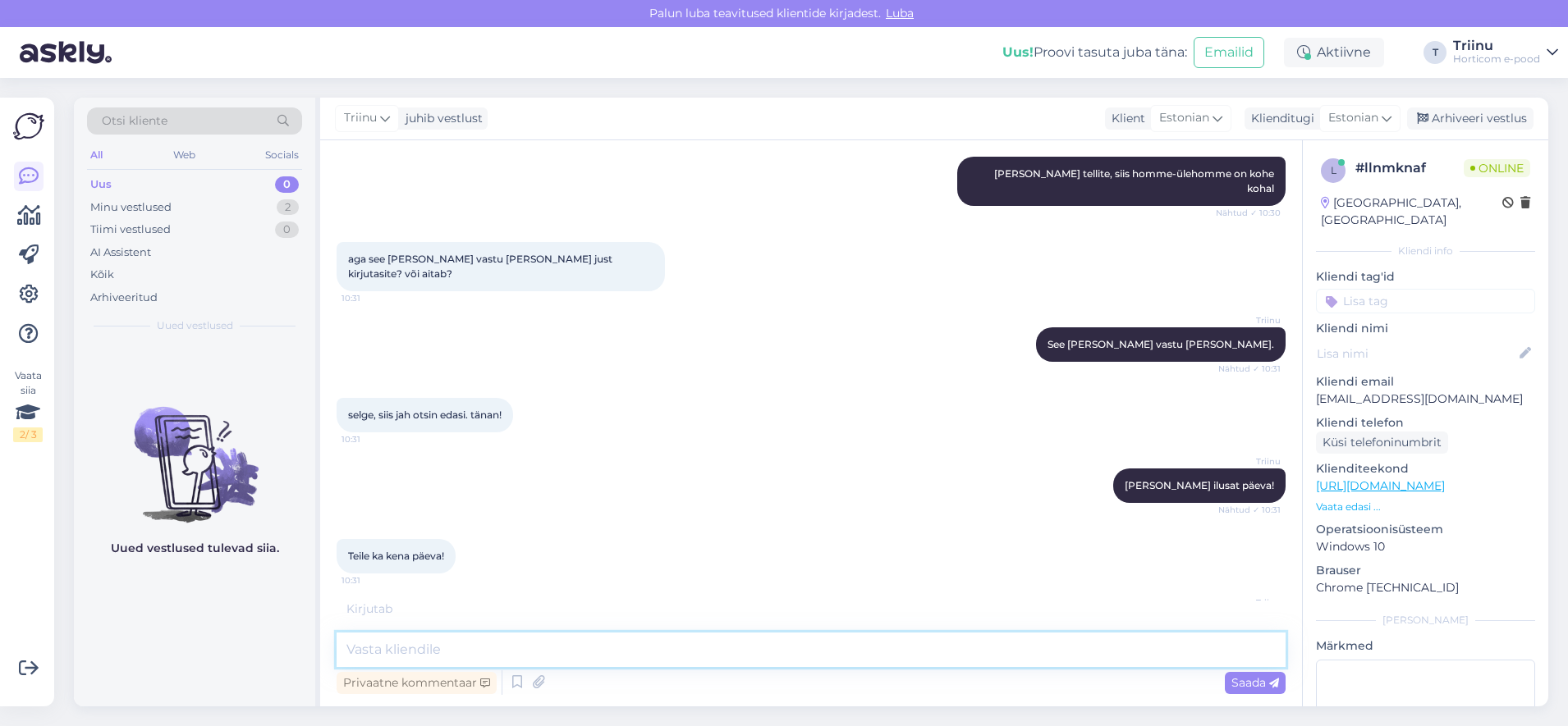
scroll to position [1553, 0]
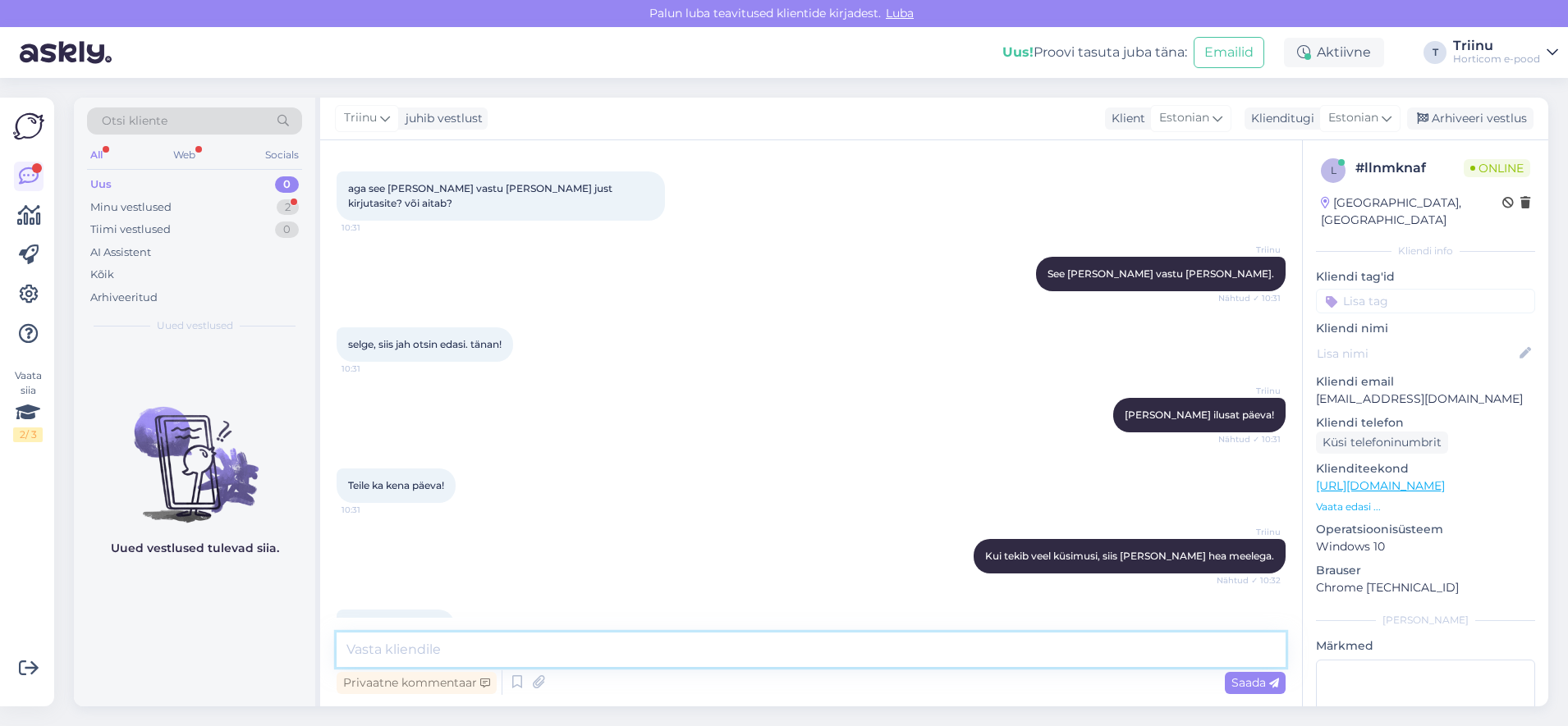
click at [493, 651] on textarea at bounding box center [811, 649] width 950 height 34
type textarea ":)"
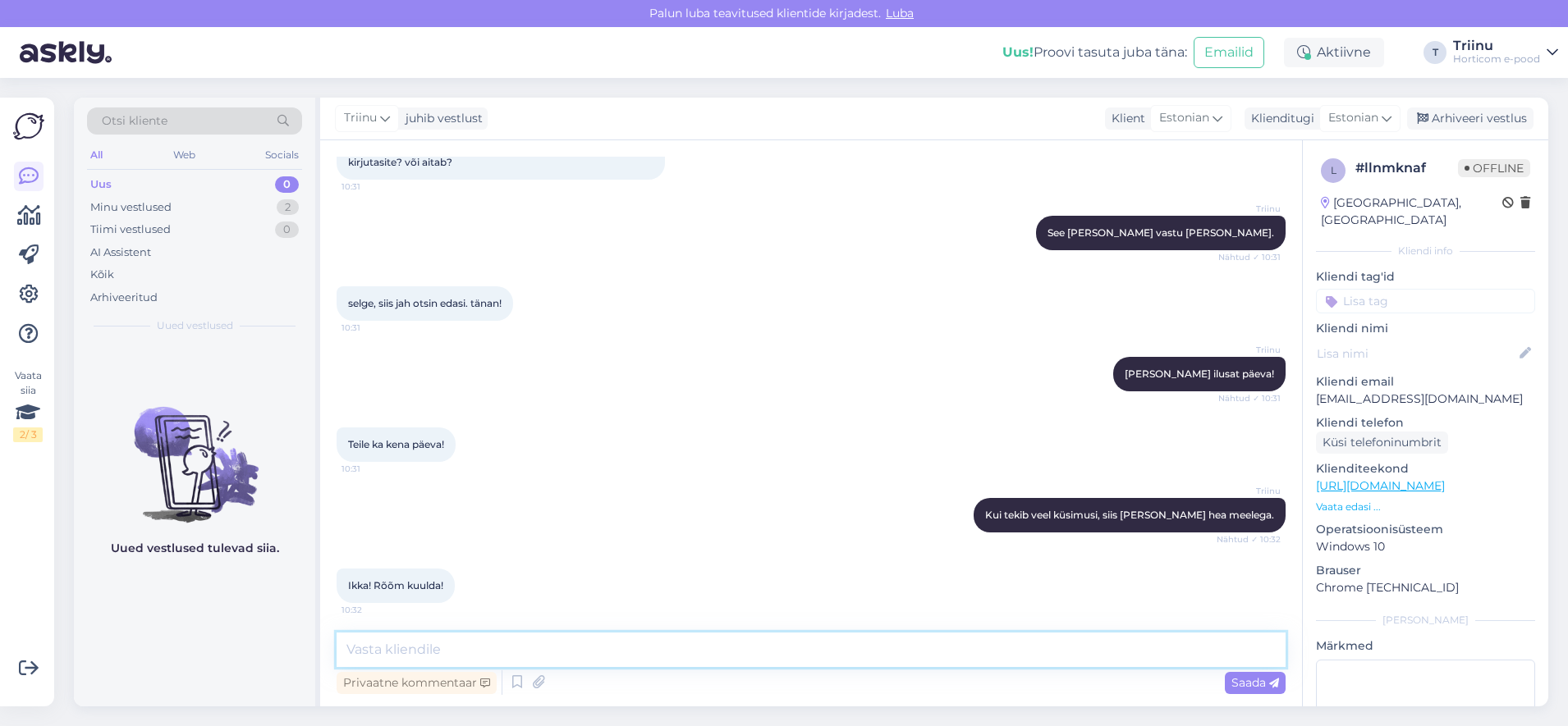
scroll to position [1623, 0]
